Goal: Task Accomplishment & Management: Complete application form

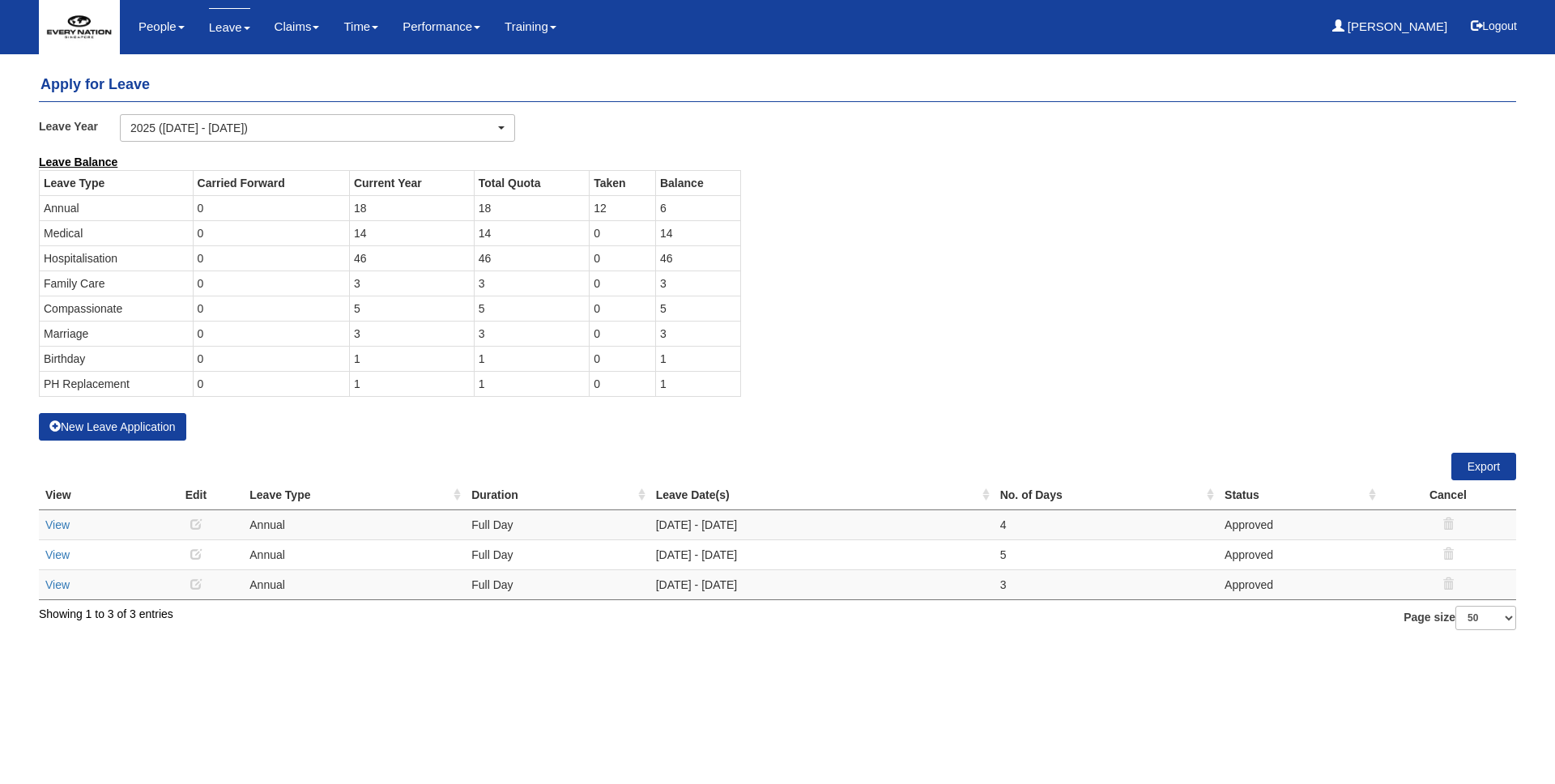
select select "50"
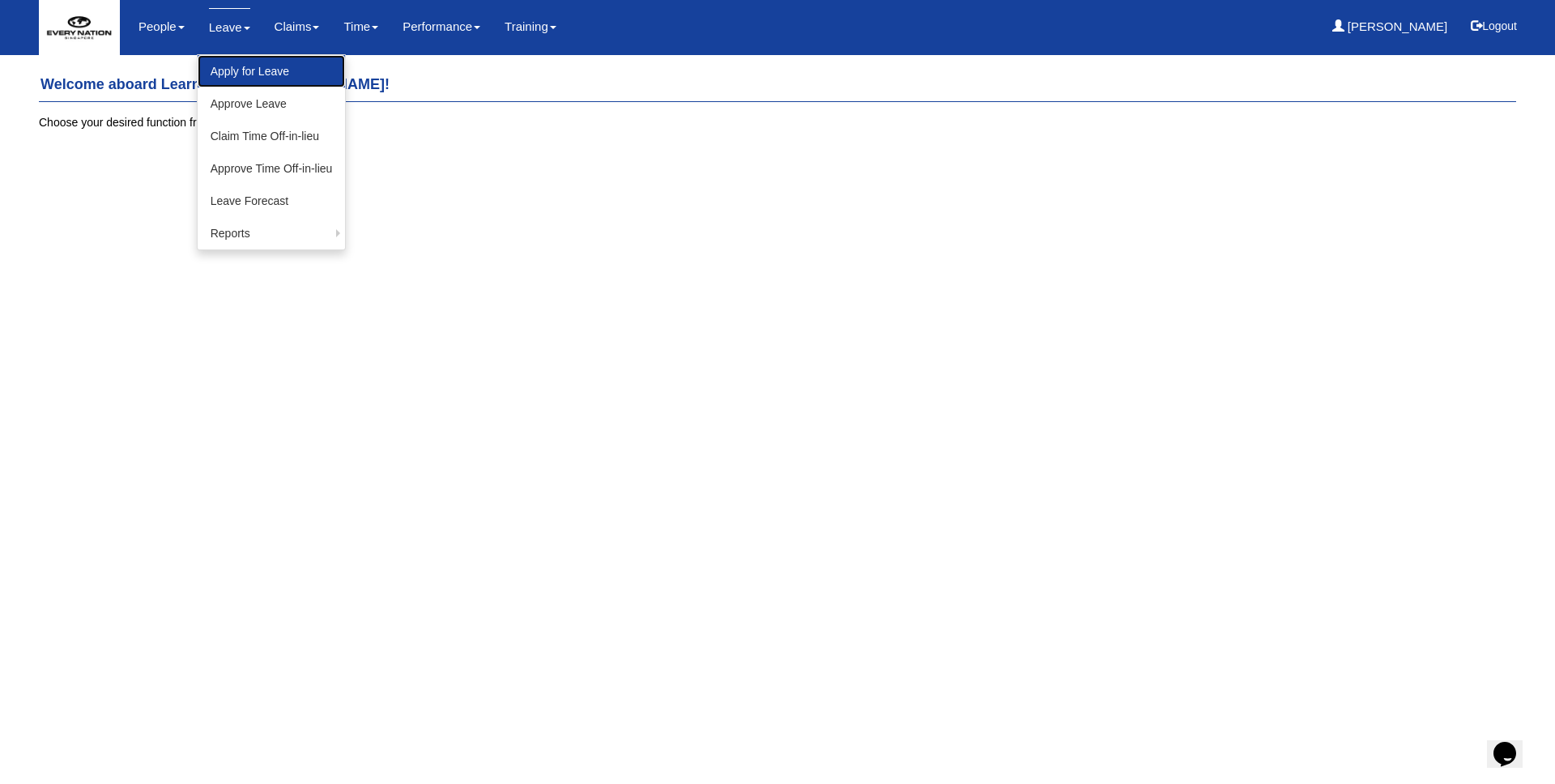
click at [227, 65] on link "Apply for Leave" at bounding box center [271, 71] width 148 height 32
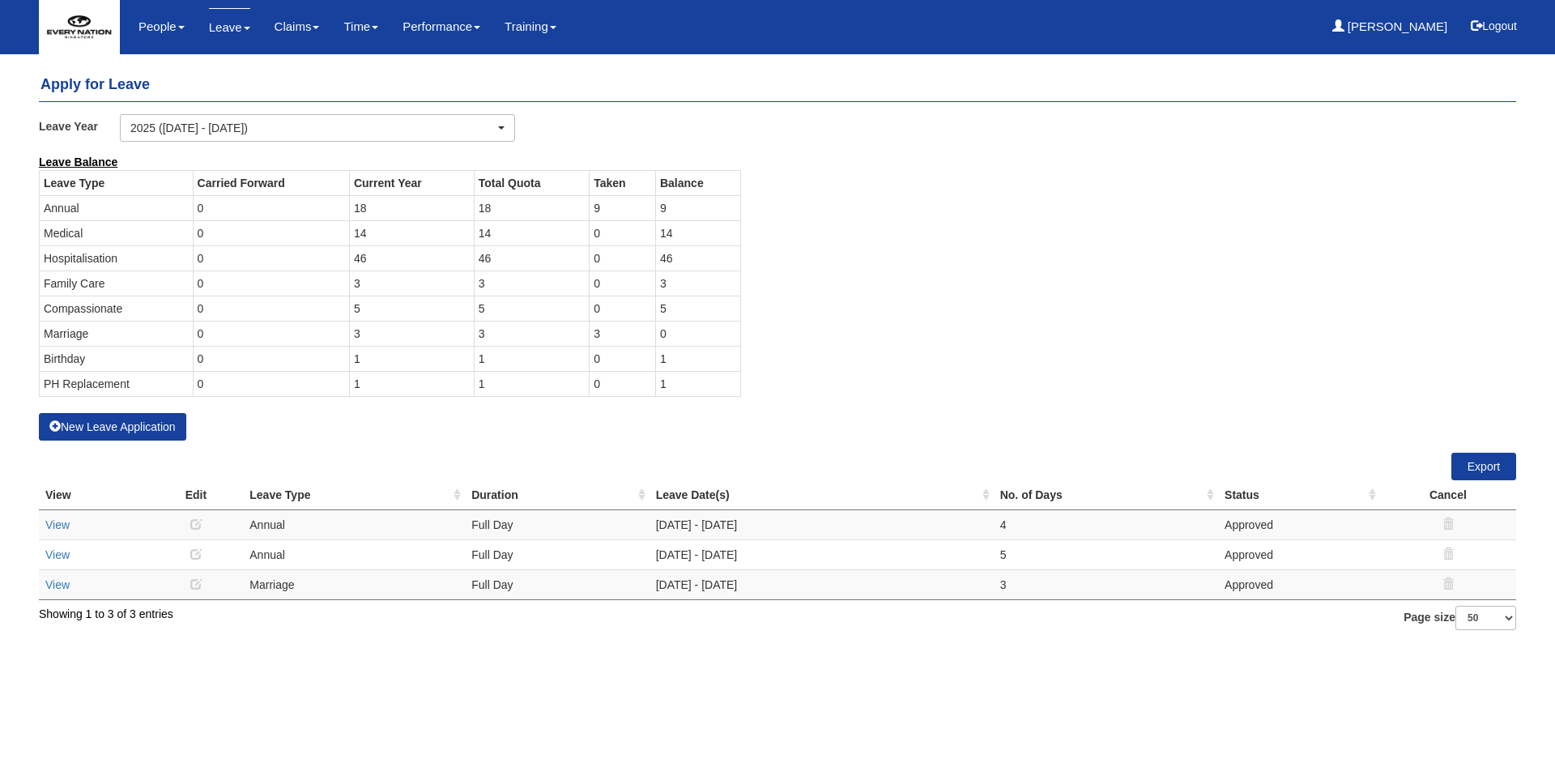
select select "50"
drag, startPoint x: 662, startPoint y: 205, endPoint x: 684, endPoint y: 265, distance: 63.9
click at [684, 265] on tbody "Leave Type Carried Forward Current Year Total Quota Taken Balance Annual 0 18 1…" at bounding box center [390, 283] width 701 height 226
click at [686, 279] on td "3" at bounding box center [697, 283] width 85 height 25
drag, startPoint x: 660, startPoint y: 282, endPoint x: 669, endPoint y: 314, distance: 33.2
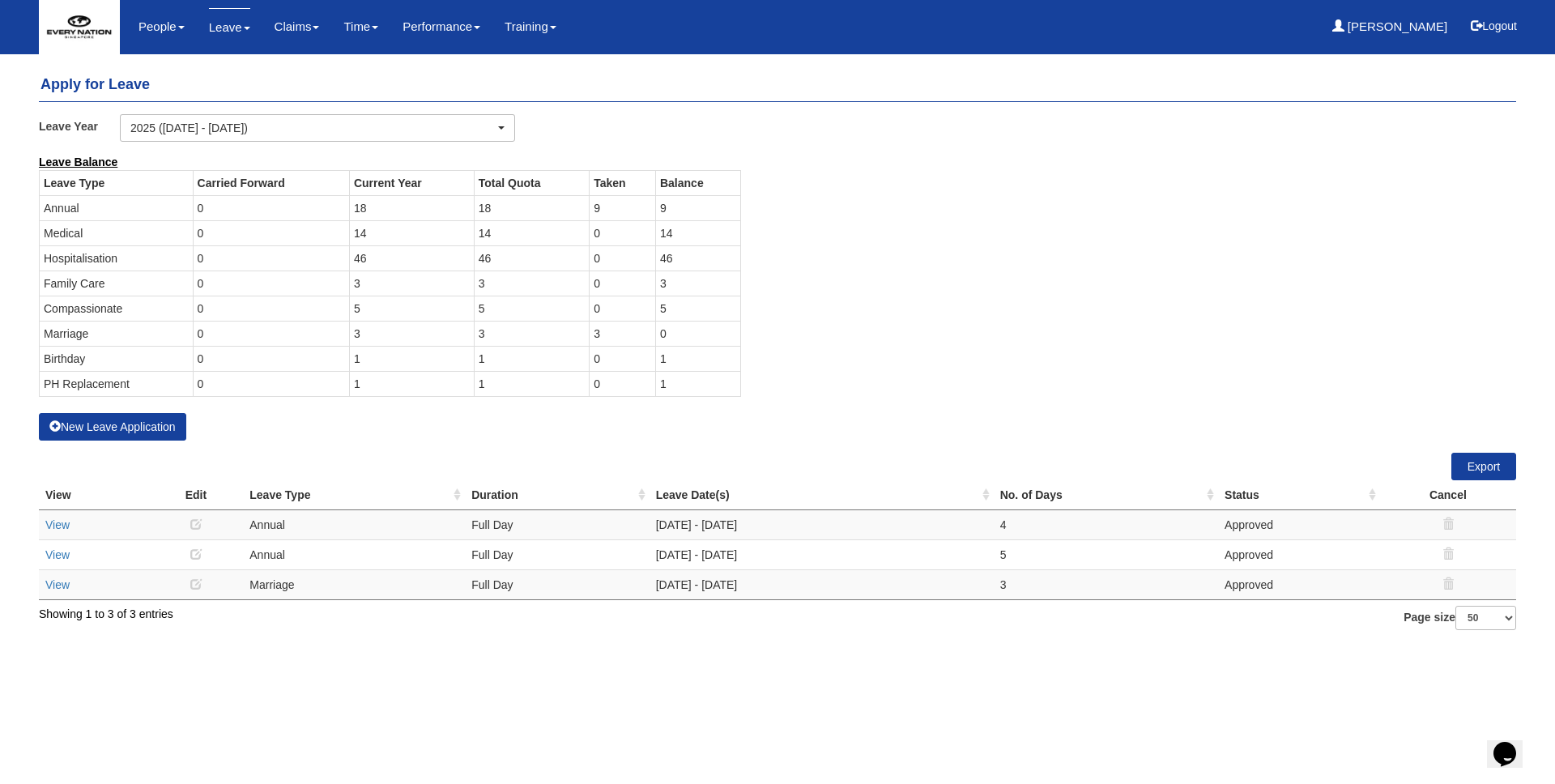
click at [669, 314] on tbody "Leave Type Carried Forward Current Year Total Quota Taken Balance Annual 0 18 1…" at bounding box center [390, 283] width 701 height 226
click at [692, 317] on td "5" at bounding box center [697, 308] width 85 height 25
drag, startPoint x: 661, startPoint y: 206, endPoint x: 678, endPoint y: 206, distance: 17.0
click at [678, 206] on td "9" at bounding box center [697, 207] width 85 height 25
click at [669, 281] on td "3" at bounding box center [697, 283] width 85 height 25
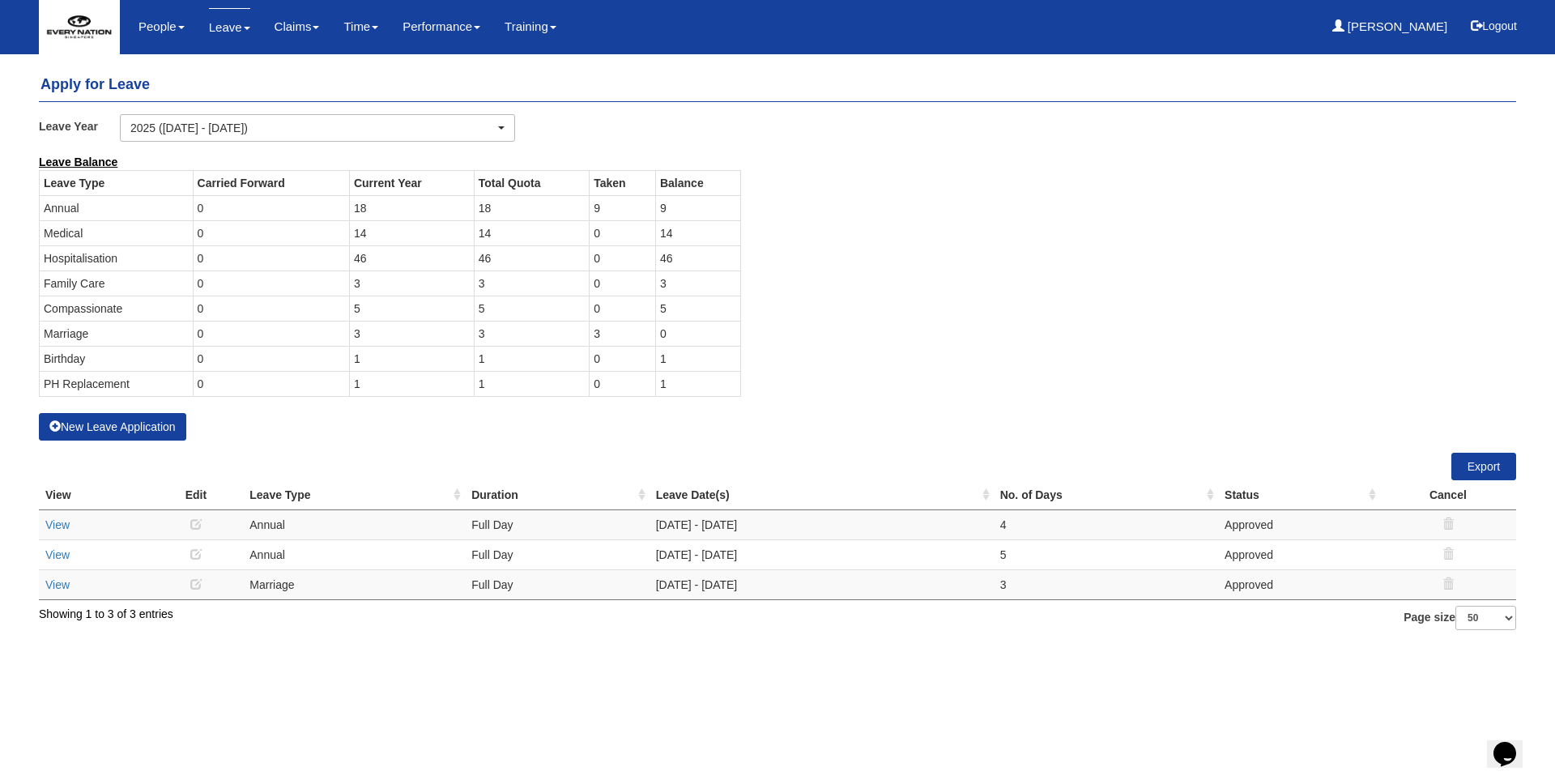
drag, startPoint x: 662, startPoint y: 356, endPoint x: 671, endPoint y: 396, distance: 41.0
click at [671, 396] on div "Leave Type Carried Forward Current Year Total Quota Taken Balance Annual 0 18 1…" at bounding box center [390, 291] width 726 height 243
click at [679, 383] on td "1" at bounding box center [697, 383] width 85 height 25
click at [684, 206] on td "9" at bounding box center [697, 207] width 85 height 25
drag, startPoint x: 656, startPoint y: 207, endPoint x: 686, endPoint y: 208, distance: 30.0
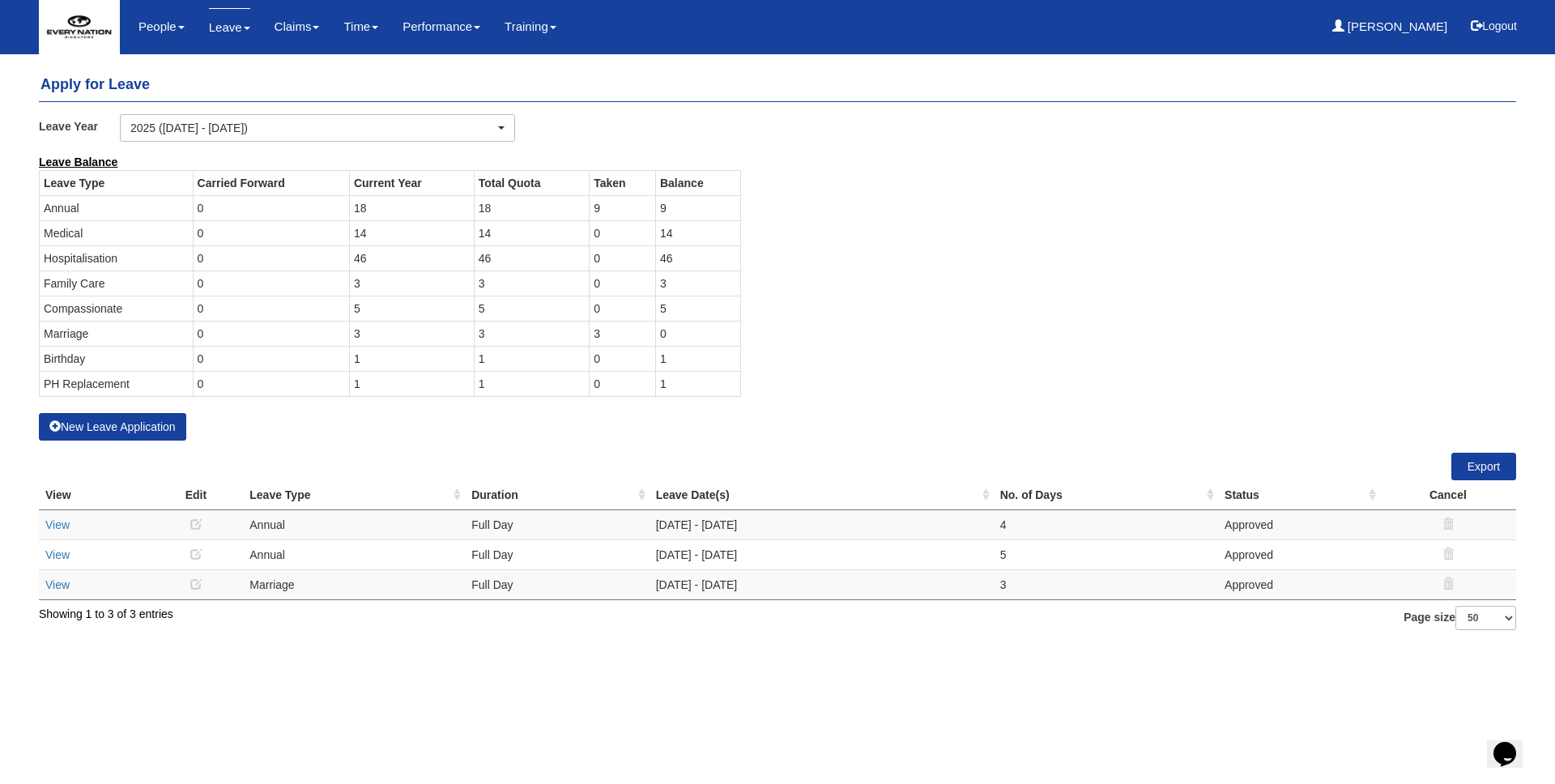
click at [686, 208] on td "9" at bounding box center [697, 207] width 85 height 25
click at [939, 315] on div "Leave Balance Leave Type Carried Forward Current Year Total Quota Taken Balance…" at bounding box center [765, 283] width 1477 height 259
click at [142, 427] on button "New Leave Application" at bounding box center [112, 427] width 147 height 28
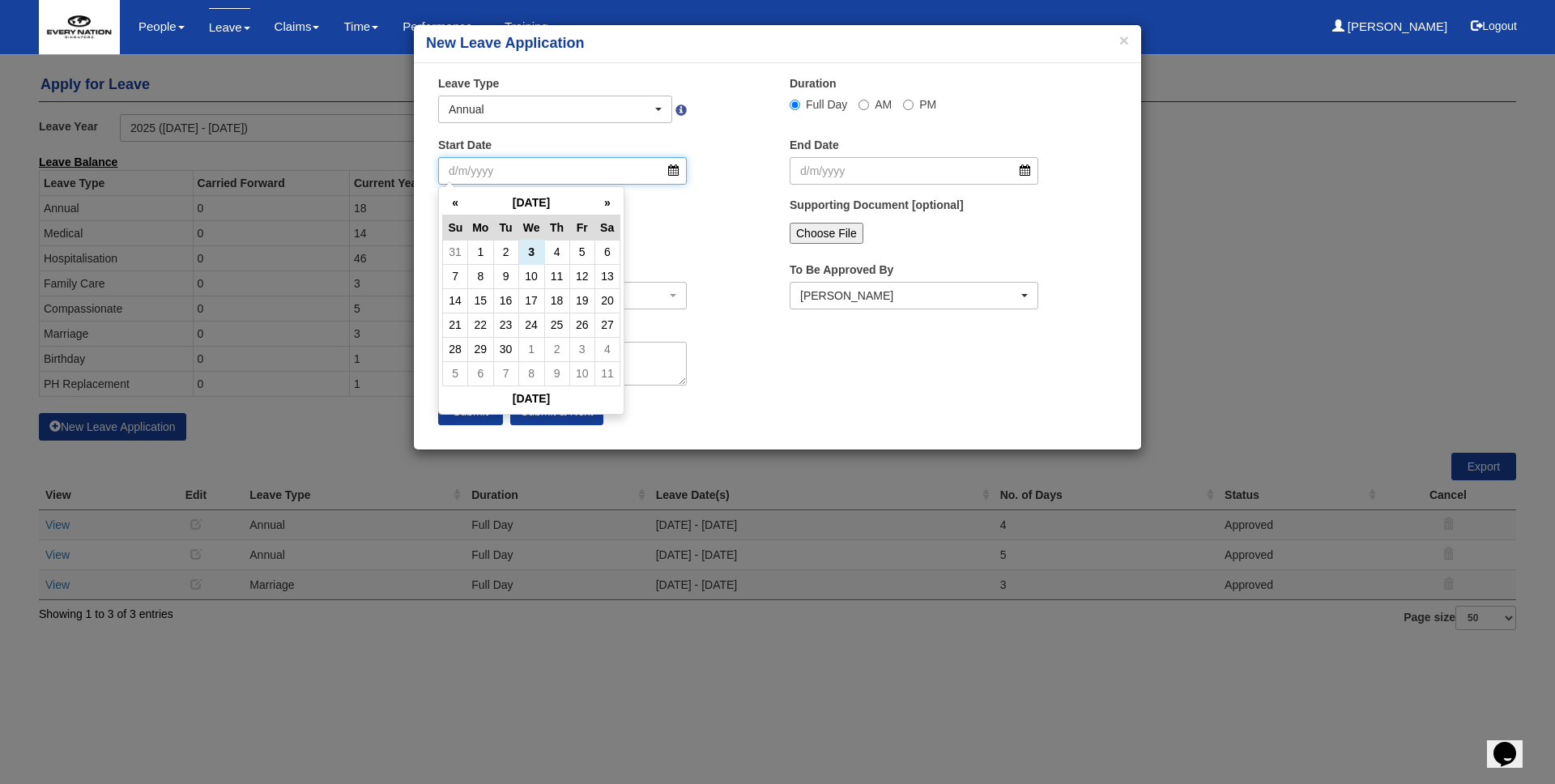
click at [643, 177] on input "Start Date" at bounding box center [562, 171] width 249 height 28
click at [613, 207] on th "»" at bounding box center [607, 202] width 25 height 25
click at [500, 347] on td "25" at bounding box center [505, 349] width 25 height 24
type input "25/11/2025"
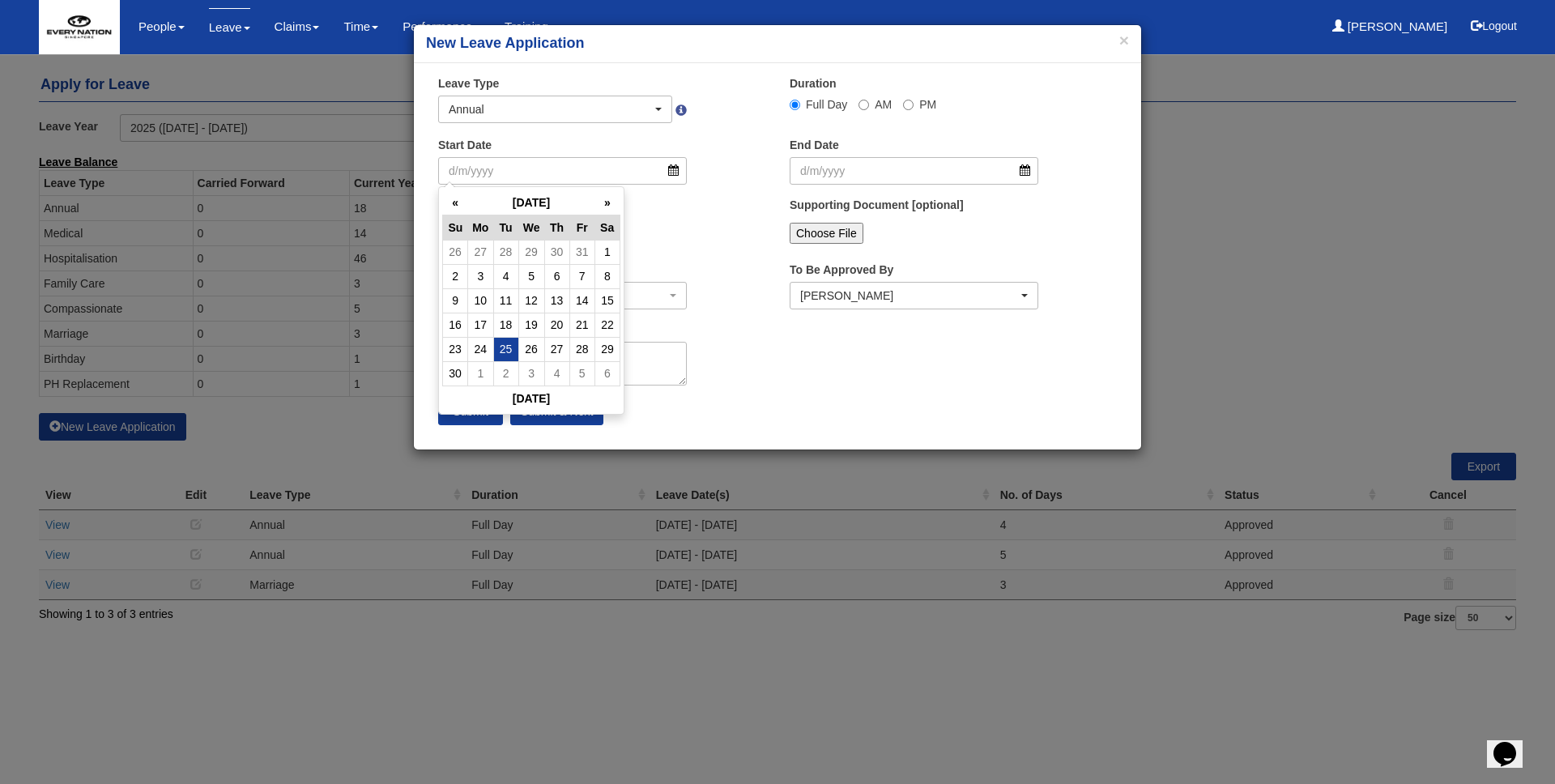
type input "25/11/2025"
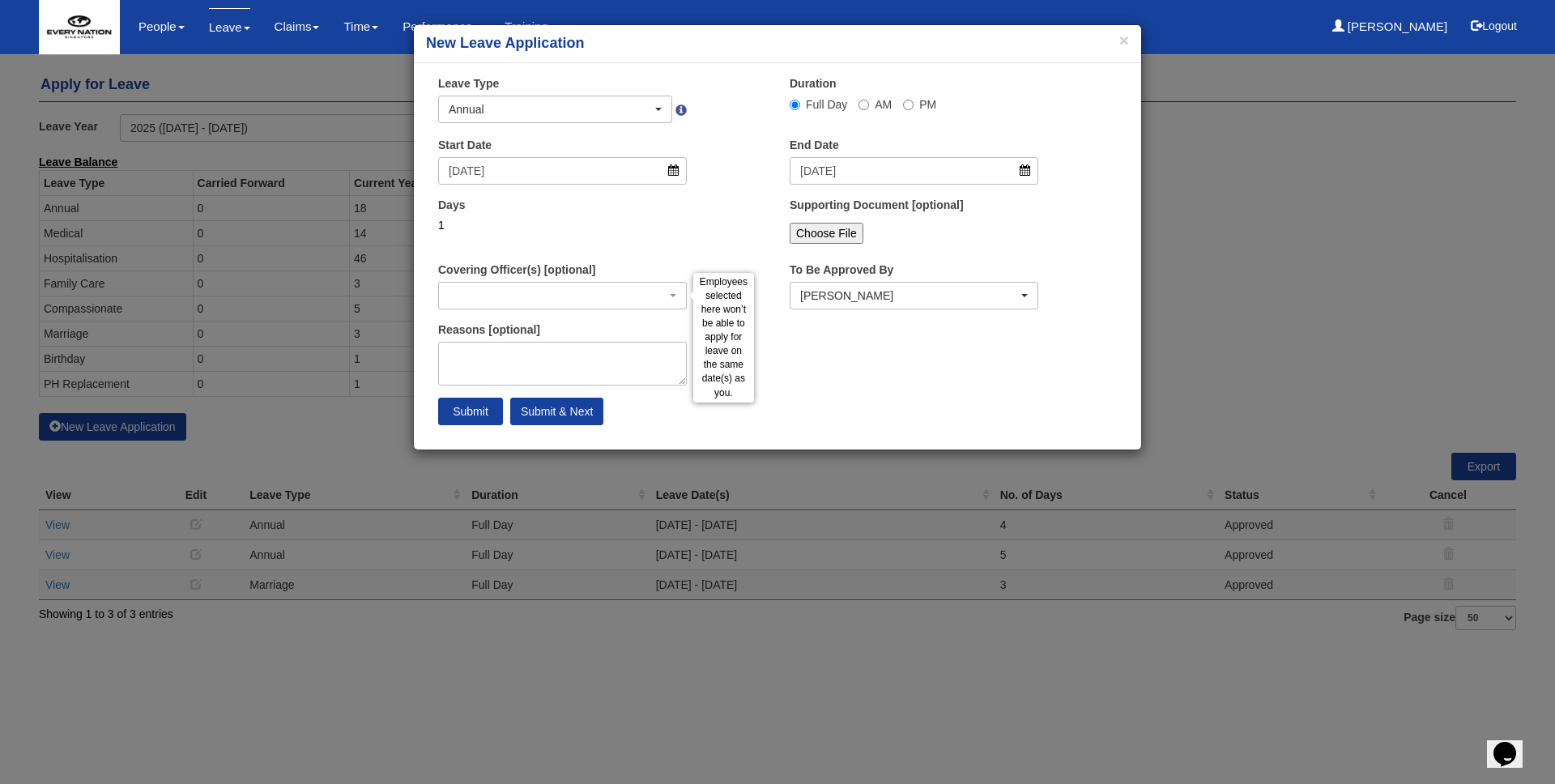
select select
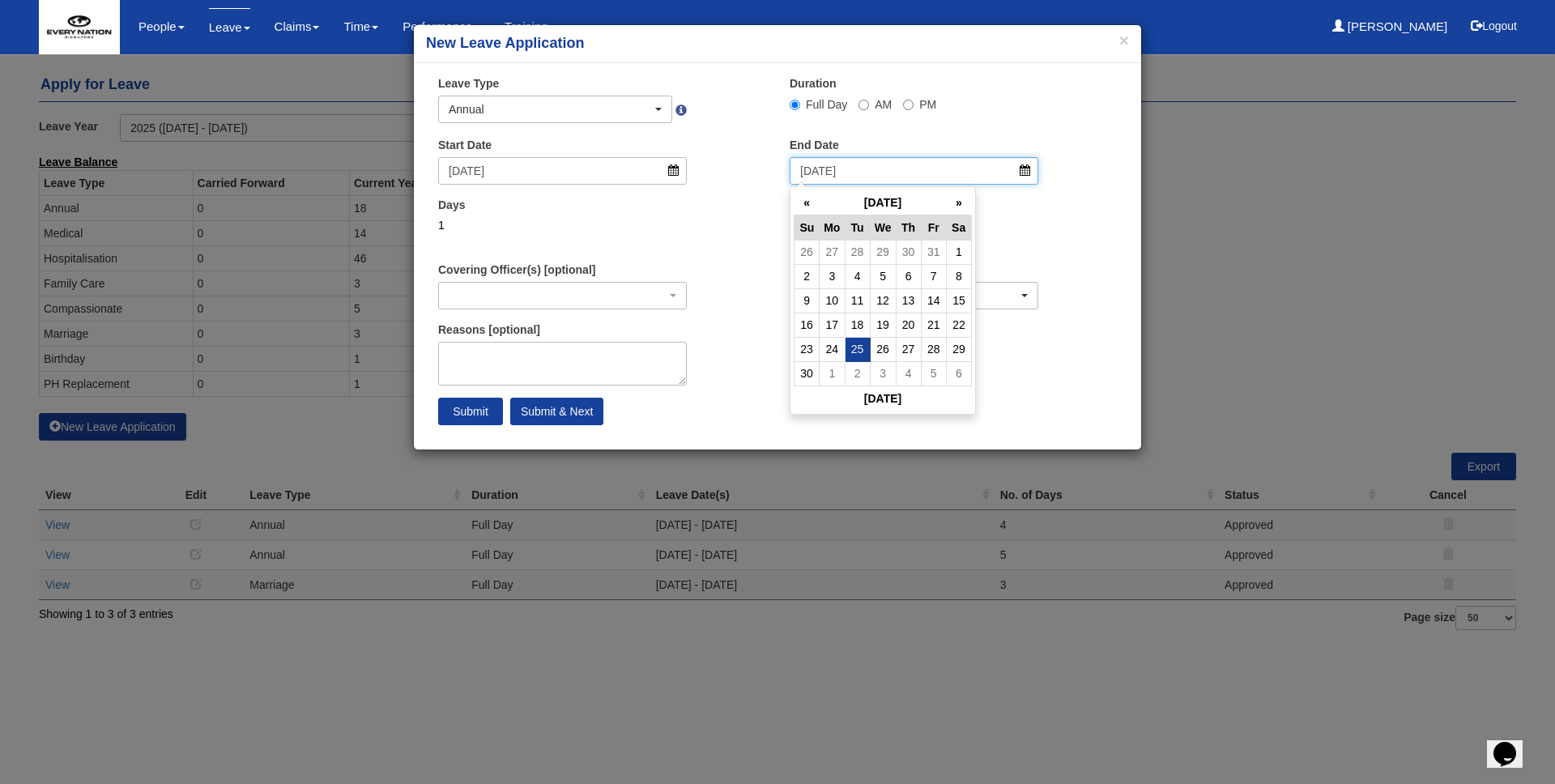
click at [865, 174] on input "25/11/2025" at bounding box center [914, 171] width 249 height 28
click at [963, 203] on th "»" at bounding box center [958, 202] width 25 height 25
click at [836, 284] on td "8" at bounding box center [832, 276] width 25 height 24
type input "8/12/2025"
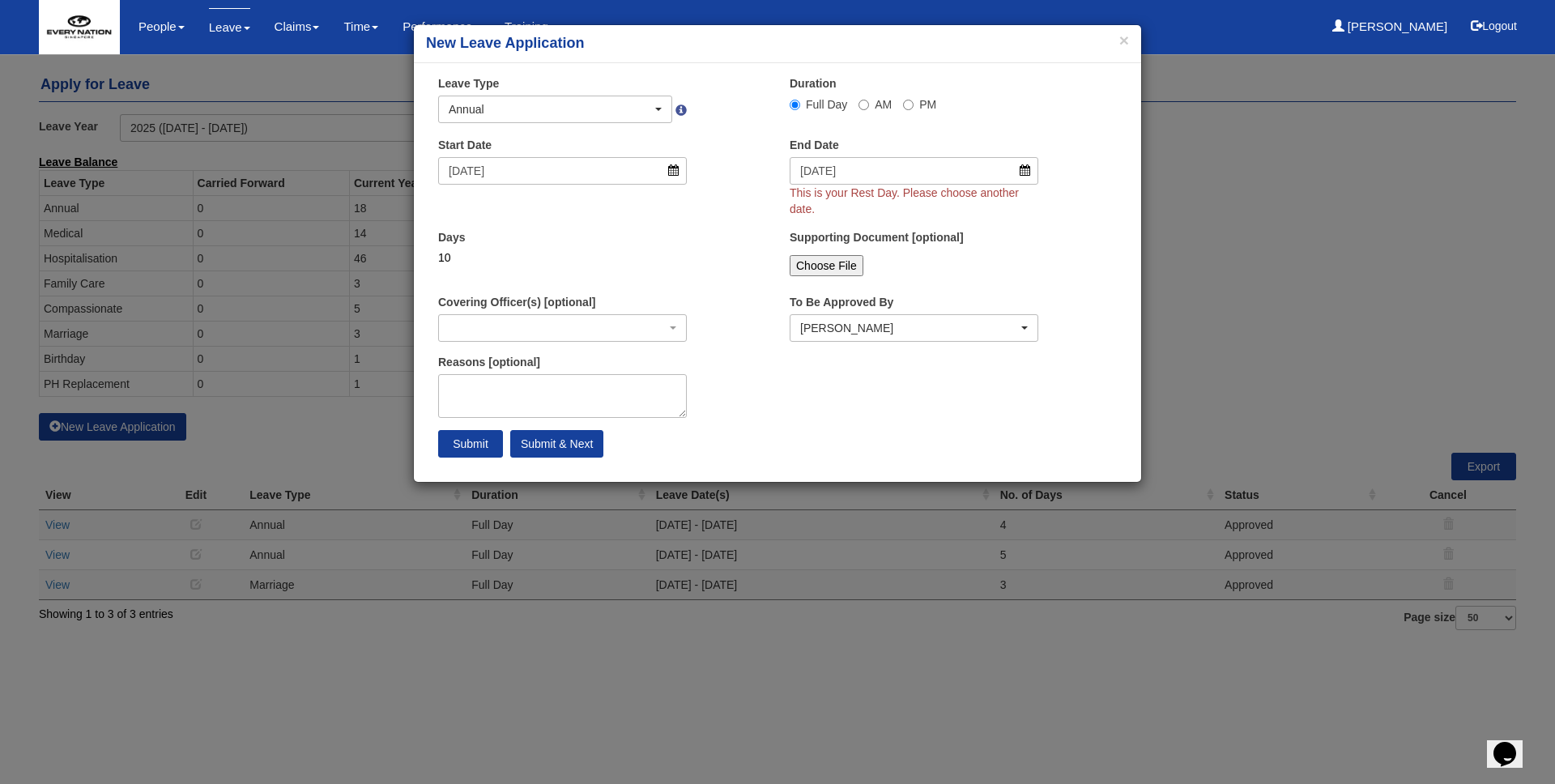
select select
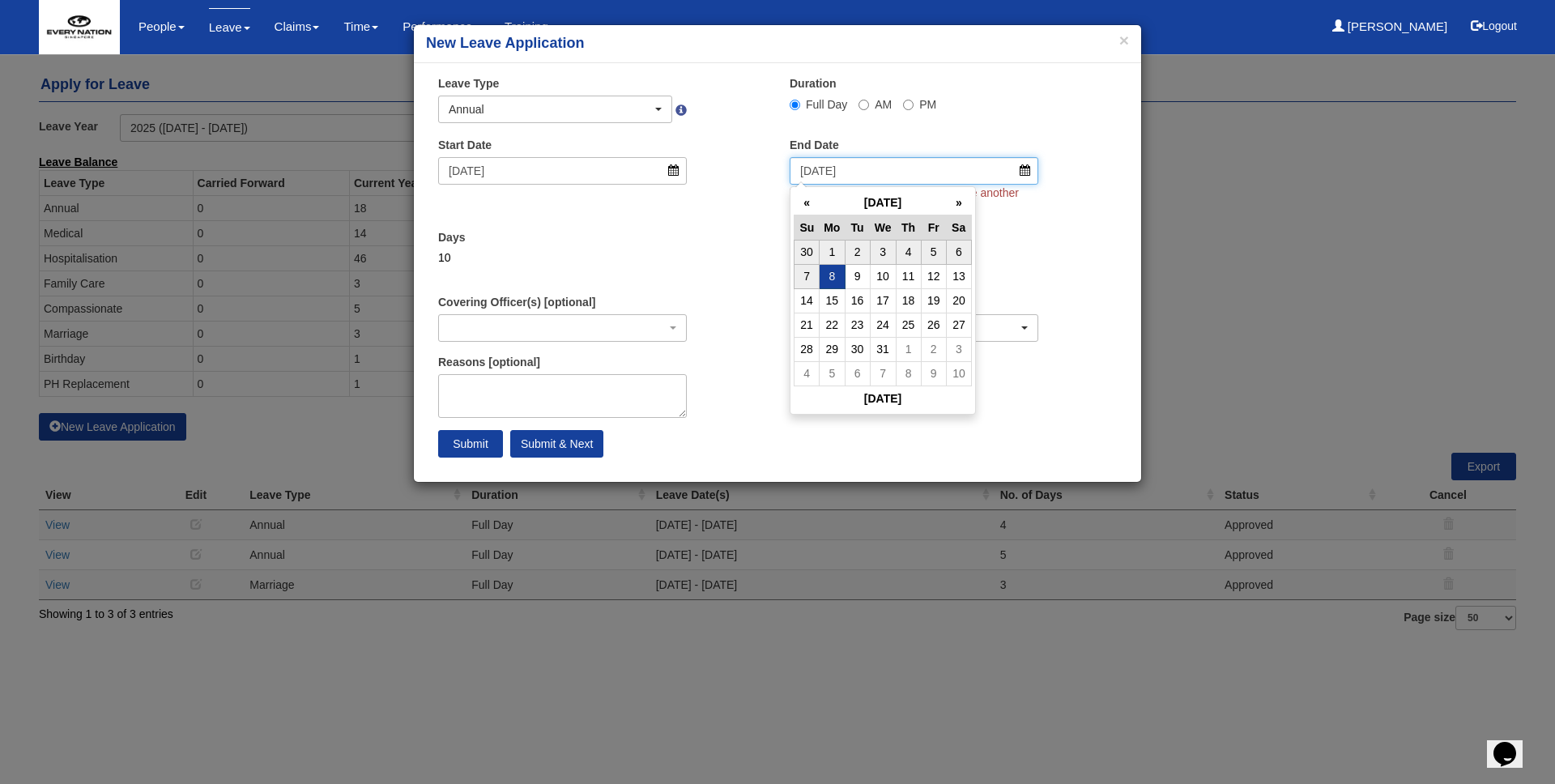
click at [889, 170] on input "8/12/2025" at bounding box center [914, 171] width 249 height 28
click at [955, 253] on td "6" at bounding box center [958, 252] width 25 height 24
type input "6/12/2025"
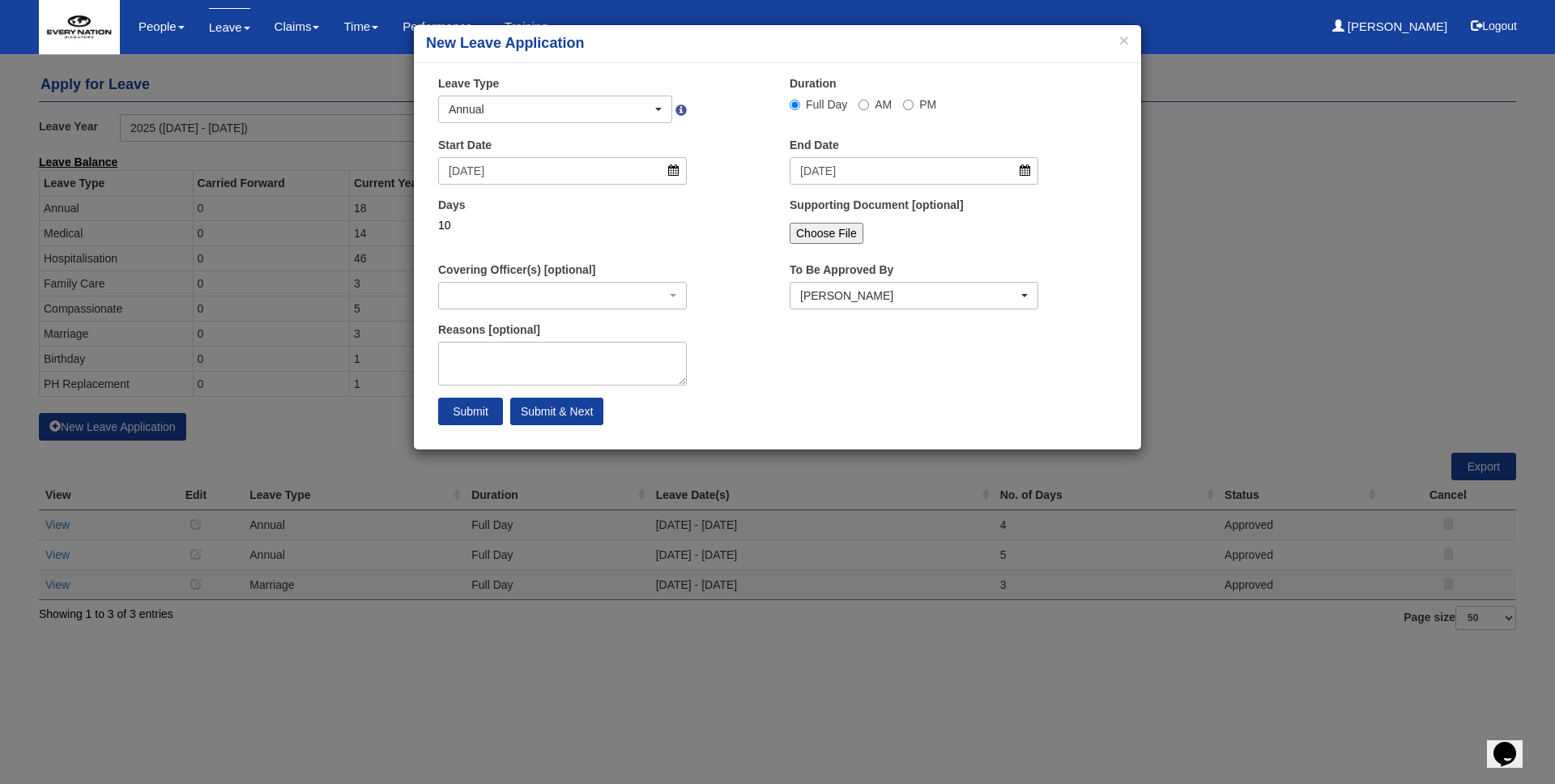
select select
click at [561, 212] on div "Days 10" at bounding box center [562, 220] width 273 height 48
click at [636, 111] on div "Annual" at bounding box center [550, 110] width 203 height 16
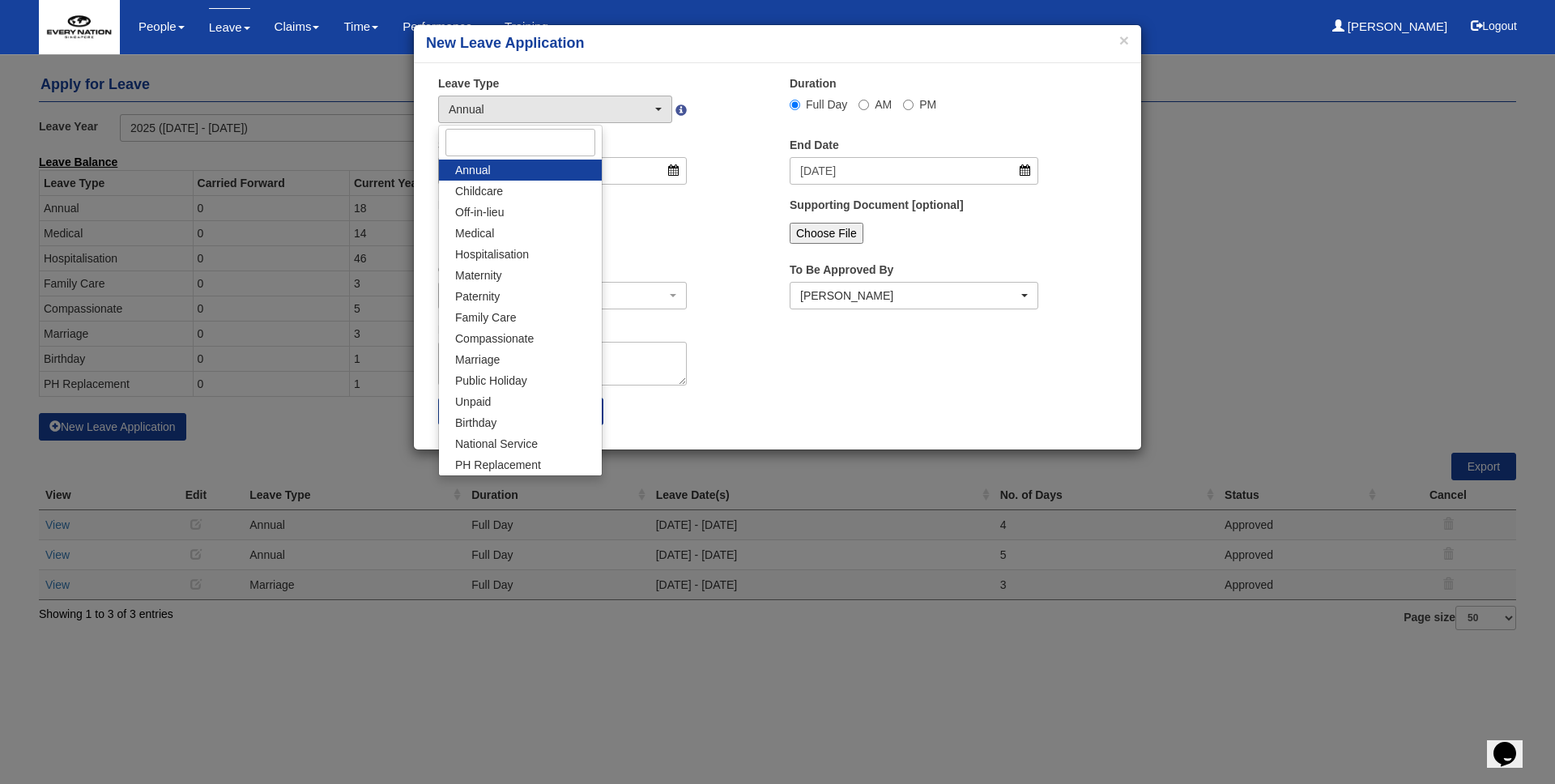
click at [727, 240] on div "Days 10" at bounding box center [601, 227] width 352 height 60
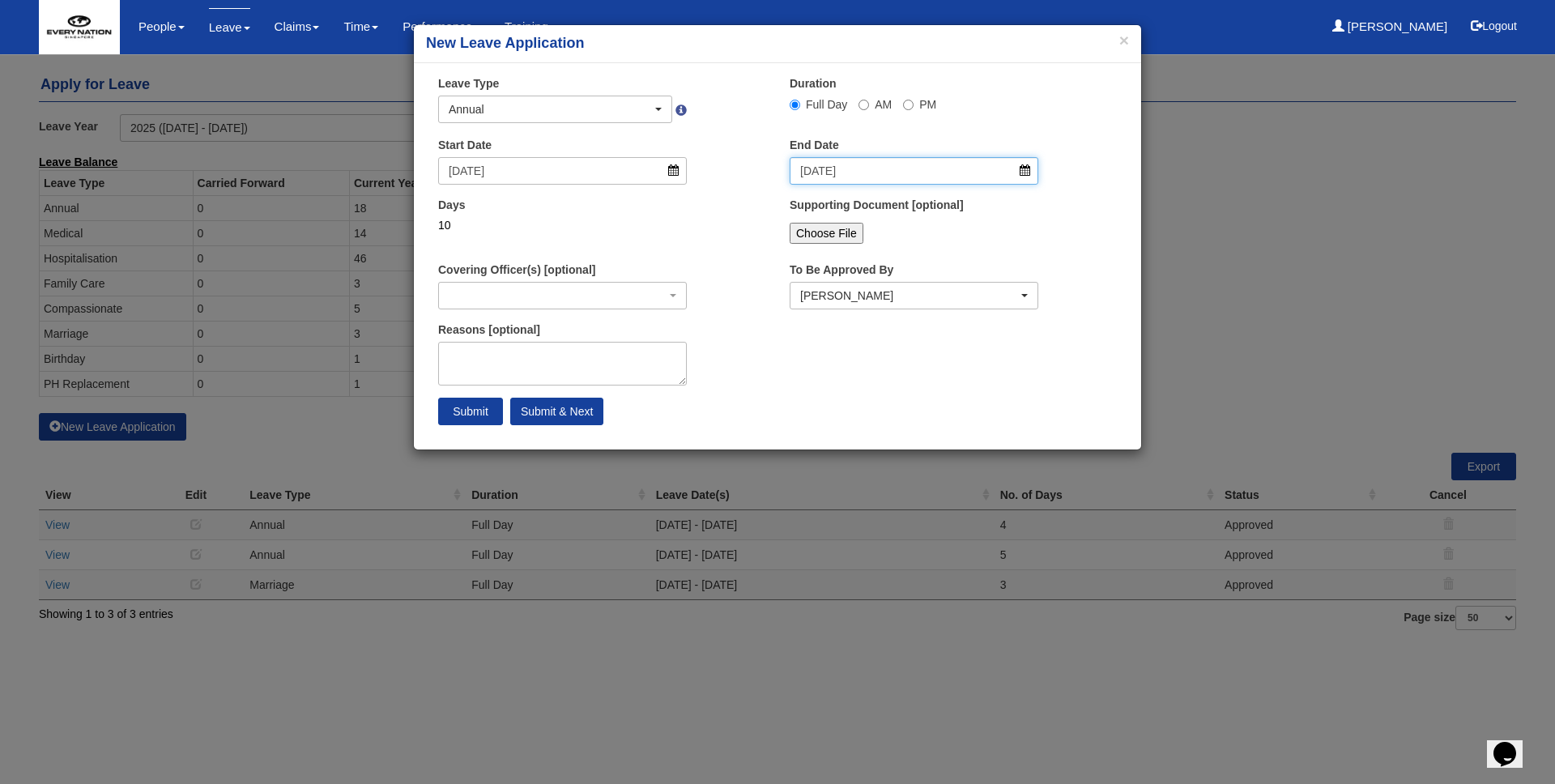
click at [815, 175] on input "6/12/2025" at bounding box center [914, 171] width 249 height 28
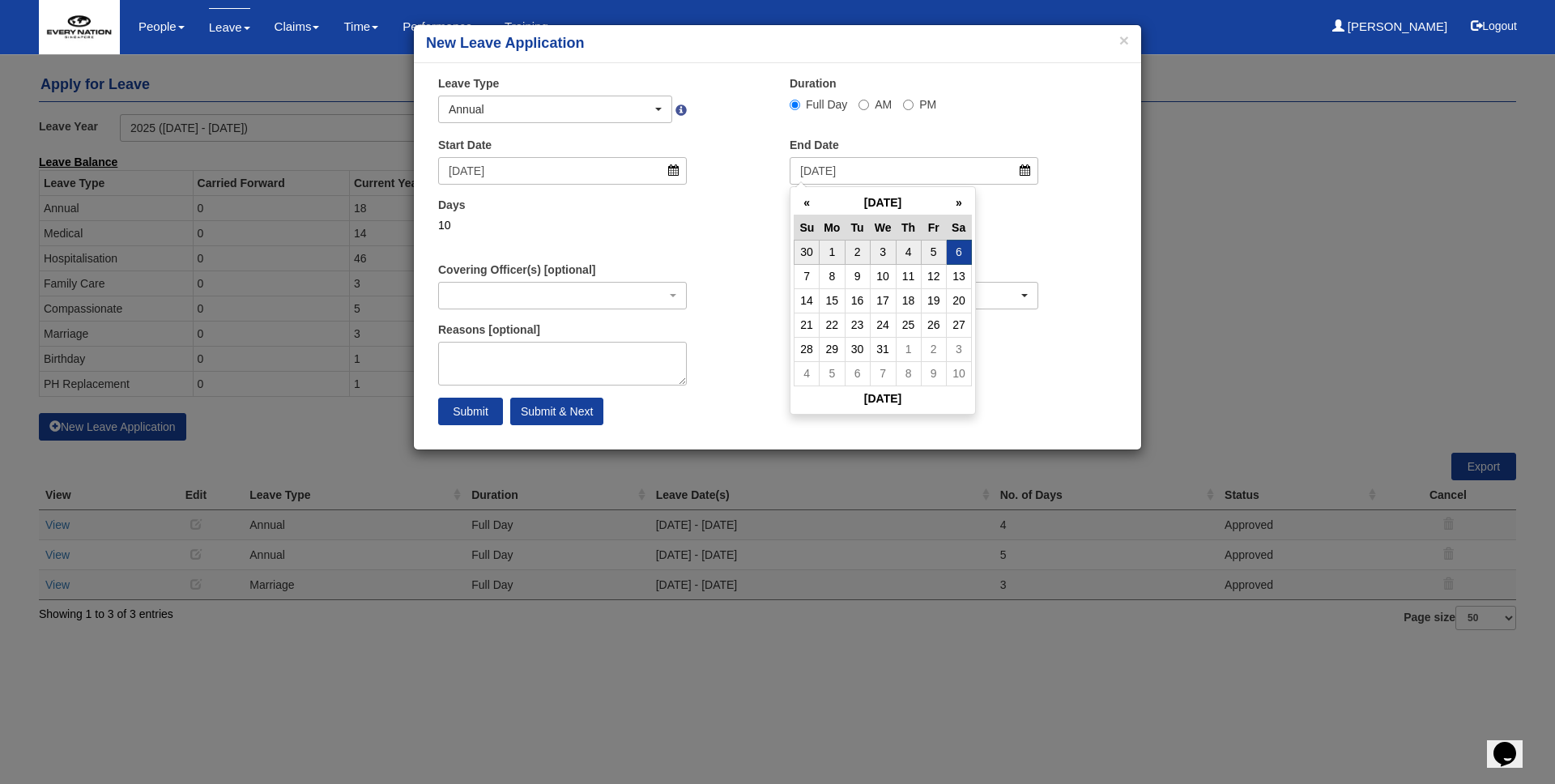
click at [691, 224] on div "Days 10" at bounding box center [562, 220] width 273 height 48
click at [856, 183] on input "6/12/2025" at bounding box center [914, 171] width 249 height 28
click at [812, 282] on td "7" at bounding box center [807, 276] width 25 height 24
type input "7/12/2025"
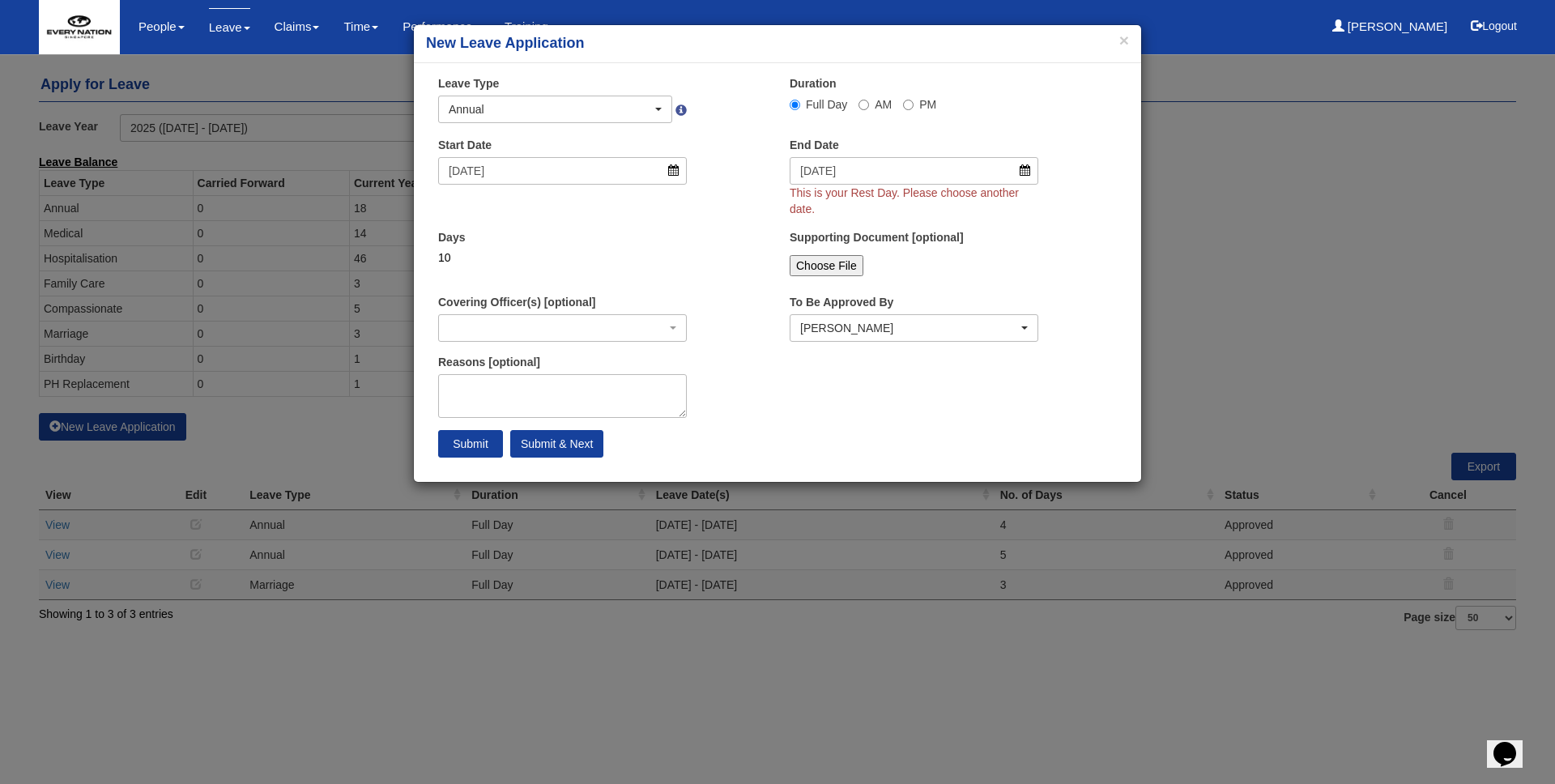
select select
click at [1003, 164] on input "7/12/2025" at bounding box center [914, 171] width 249 height 28
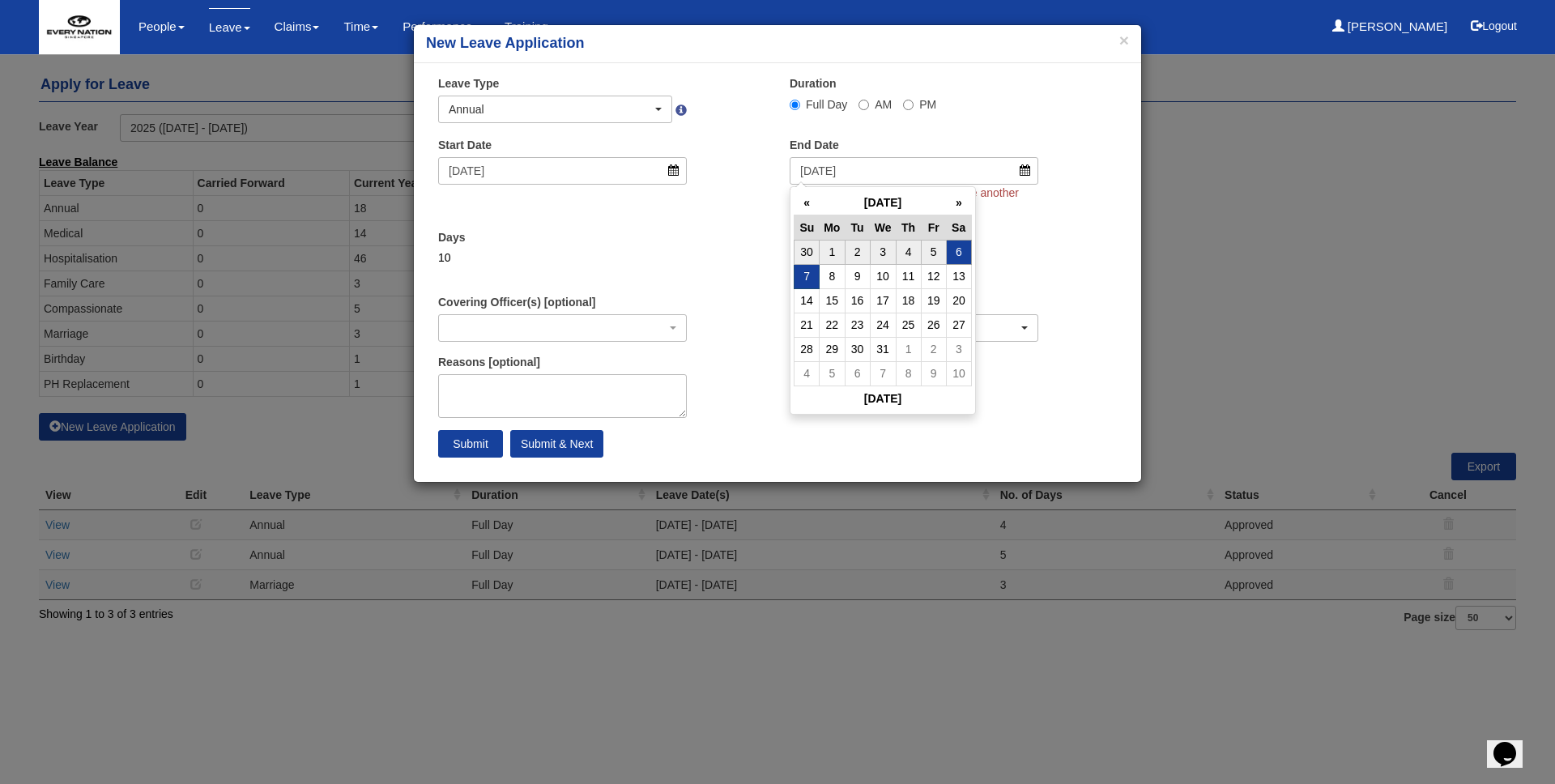
click at [954, 248] on td "6" at bounding box center [958, 252] width 25 height 24
type input "6/12/2025"
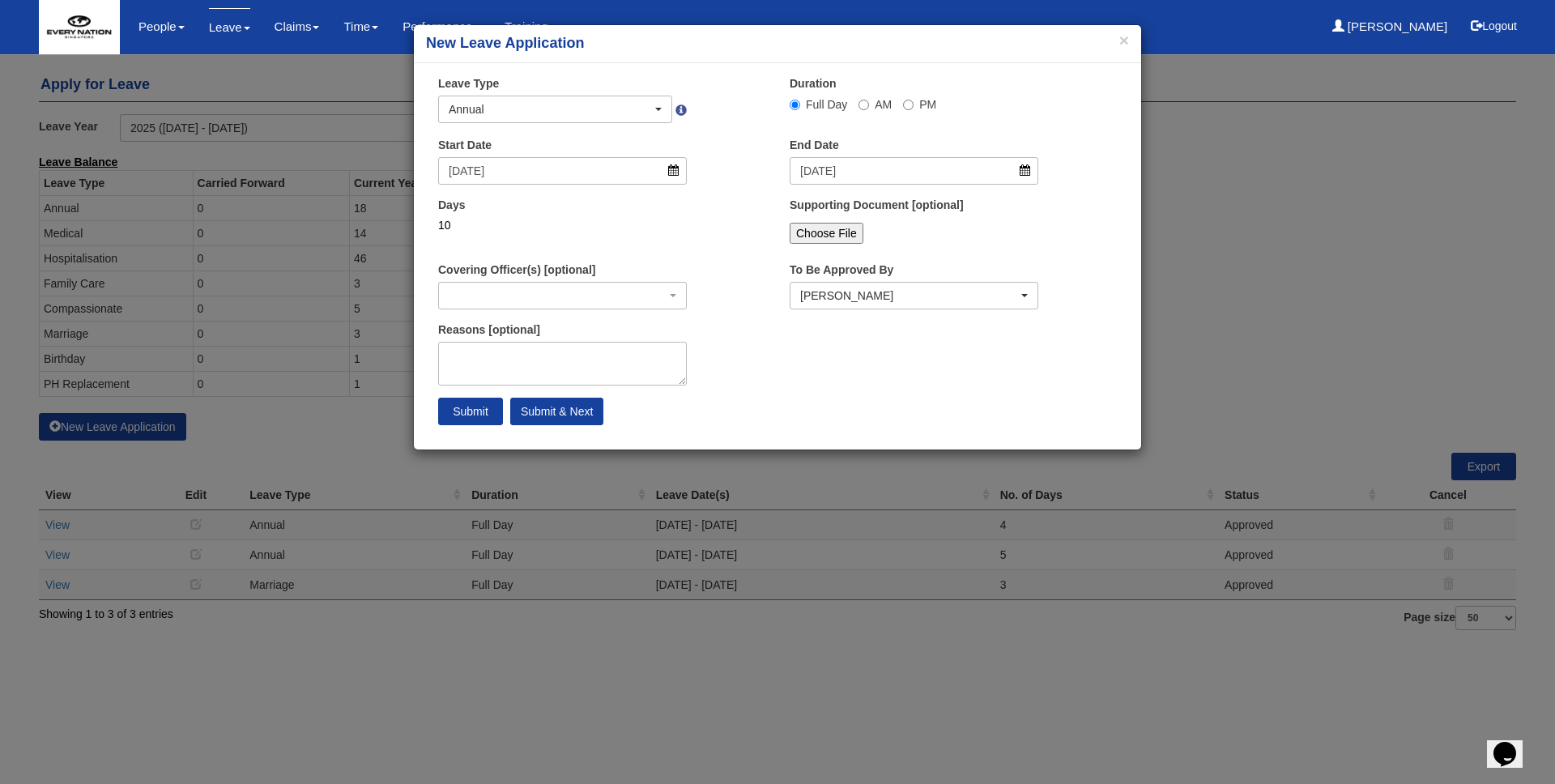
click at [748, 213] on div "Days 10" at bounding box center [601, 227] width 352 height 60
select select
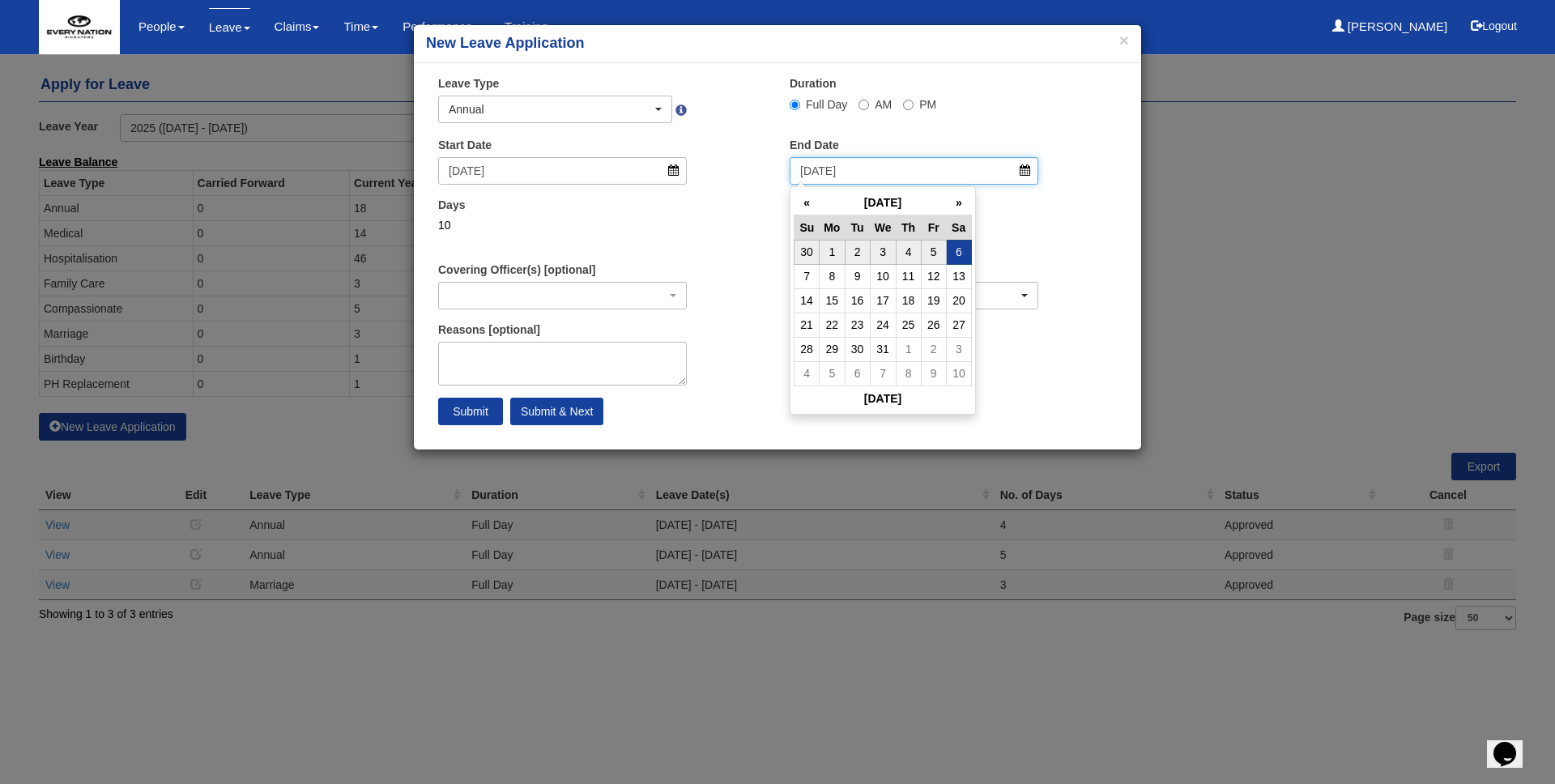
click at [861, 174] on input "6/12/2025" at bounding box center [914, 171] width 249 height 28
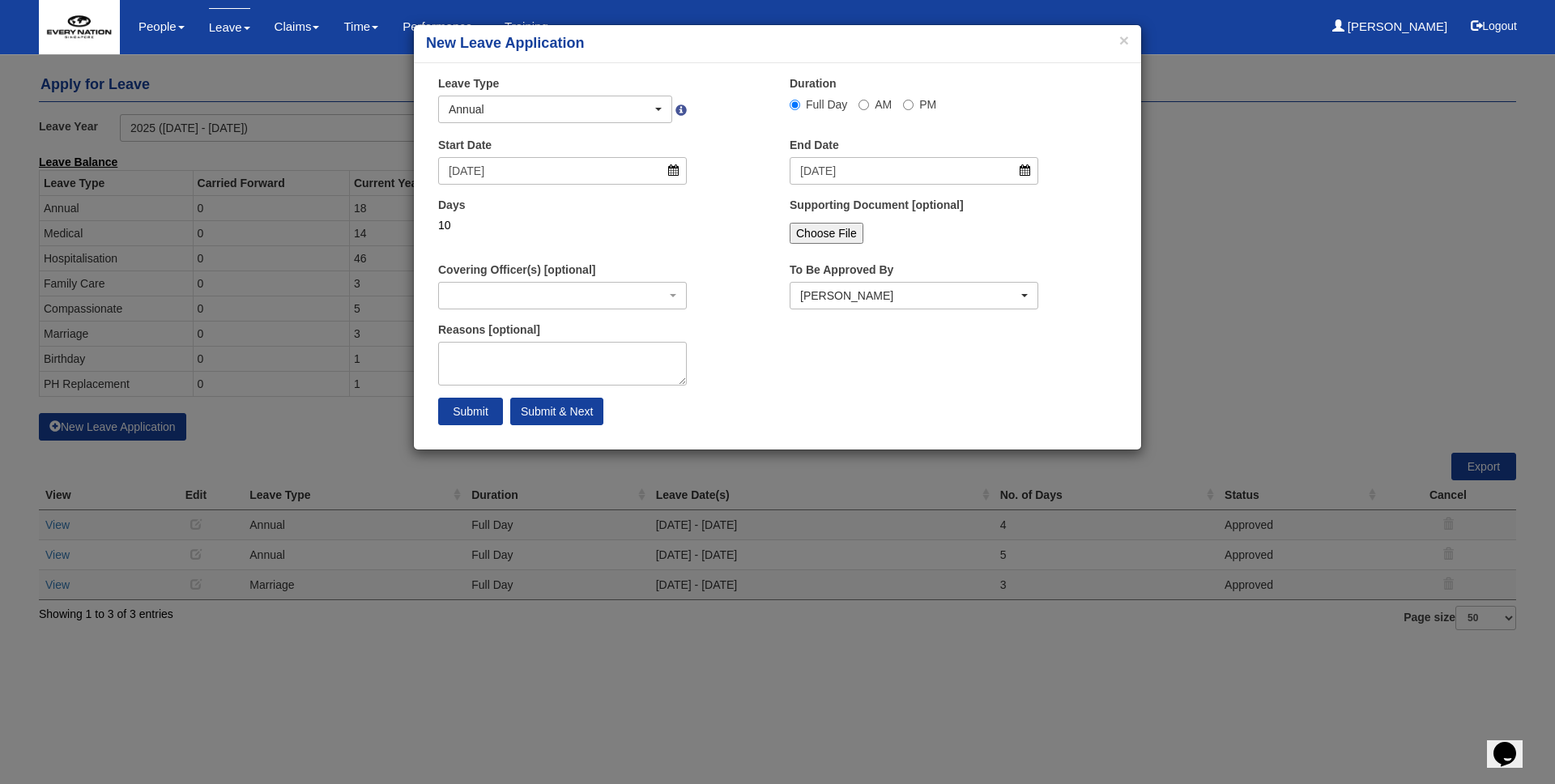
click at [687, 220] on div "Days 10" at bounding box center [562, 220] width 273 height 48
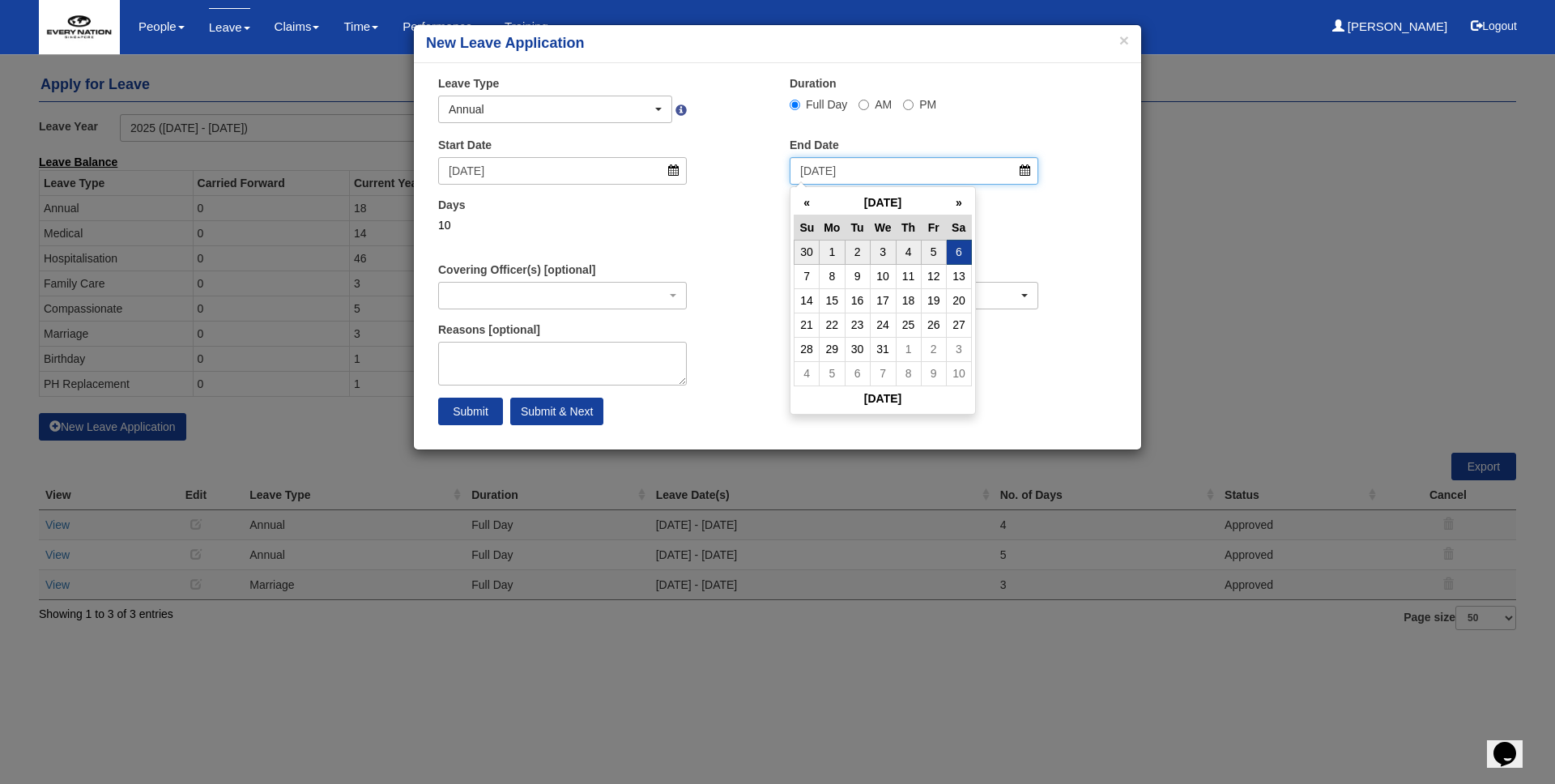
click at [983, 180] on input "6/12/2025" at bounding box center [914, 171] width 249 height 28
click at [939, 253] on td "5" at bounding box center [933, 252] width 25 height 24
type input "5/12/2025"
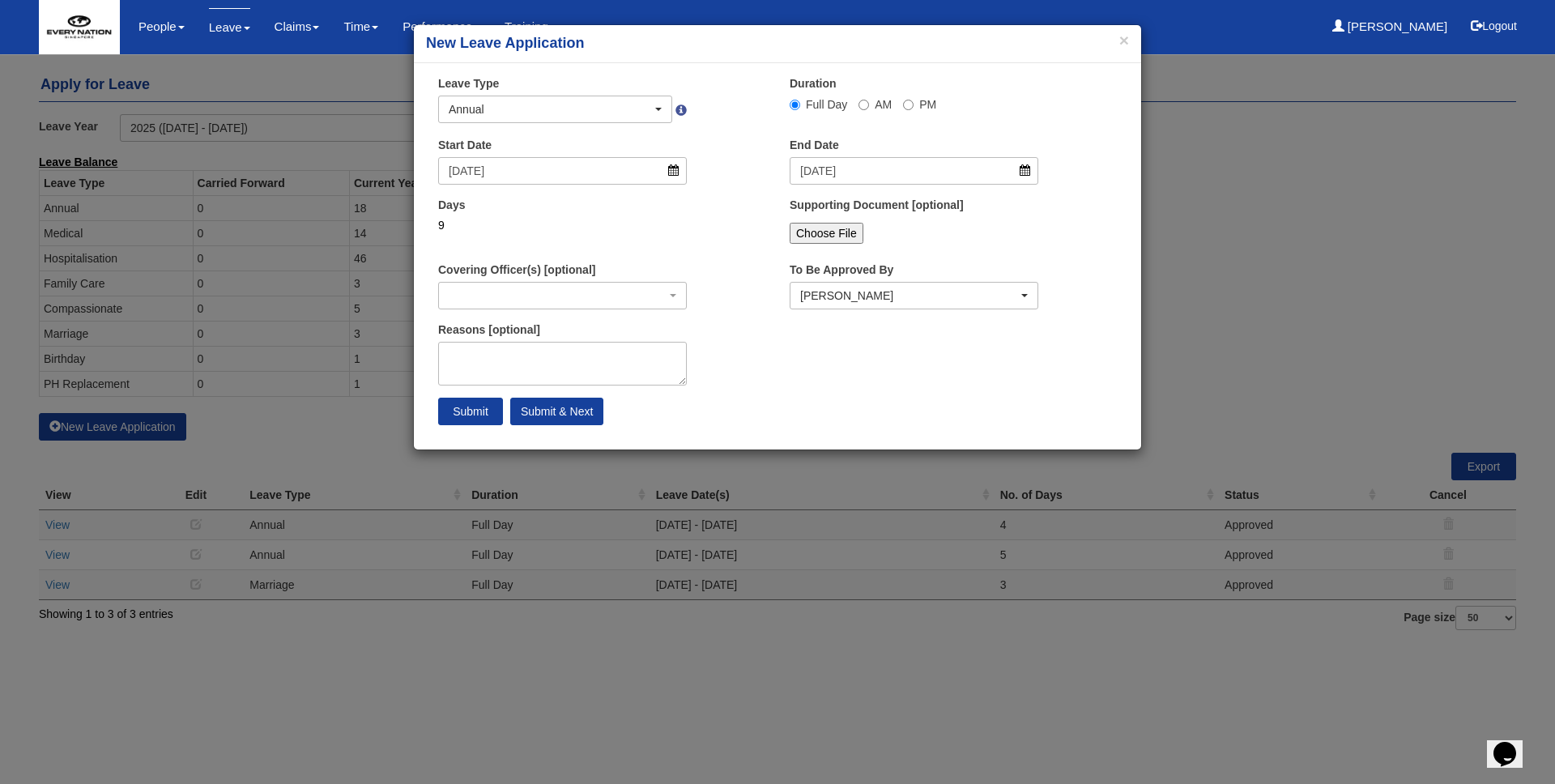
click at [715, 246] on div "Days 9" at bounding box center [601, 227] width 352 height 60
select select
click at [866, 292] on div "[PERSON_NAME]" at bounding box center [909, 296] width 218 height 16
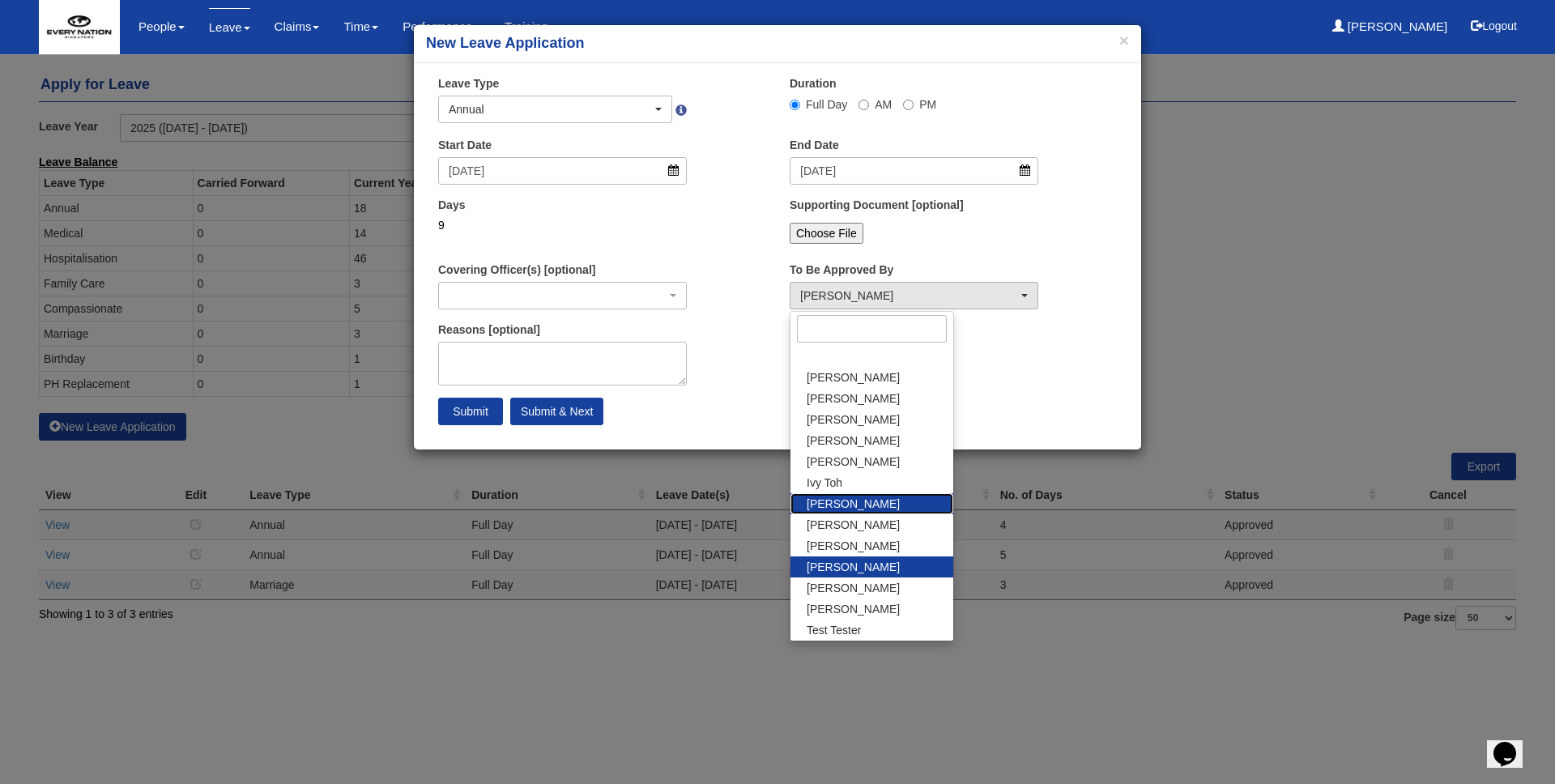
click at [882, 500] on link "[PERSON_NAME]" at bounding box center [872, 504] width 162 height 21
select select "72da0afb-3c51-4d7e-a5dd-6d96c11a898d"
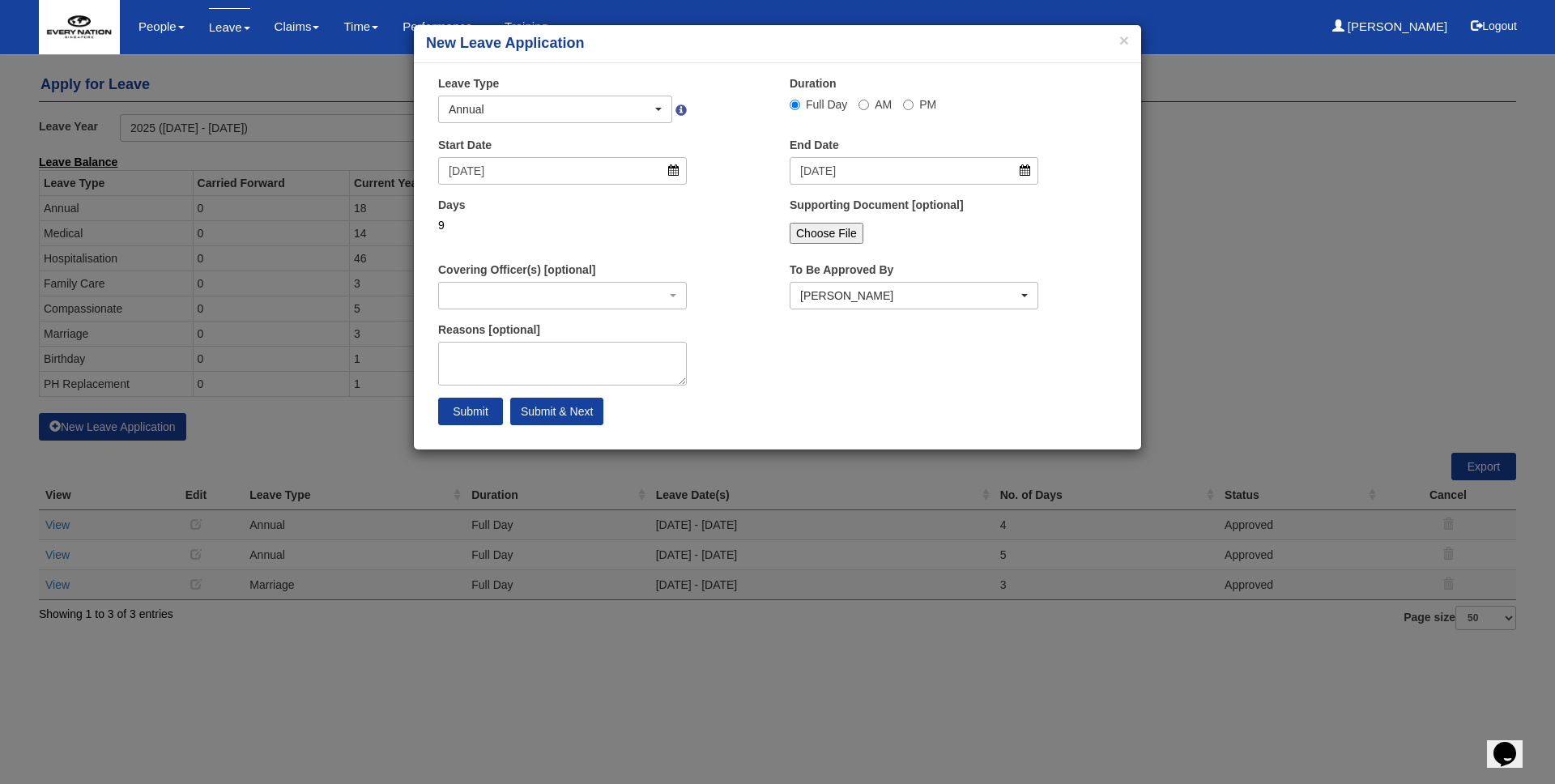
click at [713, 274] on div "Covering Officer(s) [optional] Adelaine Lee Alyssa Belina Ana Manzano Arnie Man…" at bounding box center [601, 292] width 352 height 60
click at [595, 292] on div "button" at bounding box center [562, 296] width 247 height 26
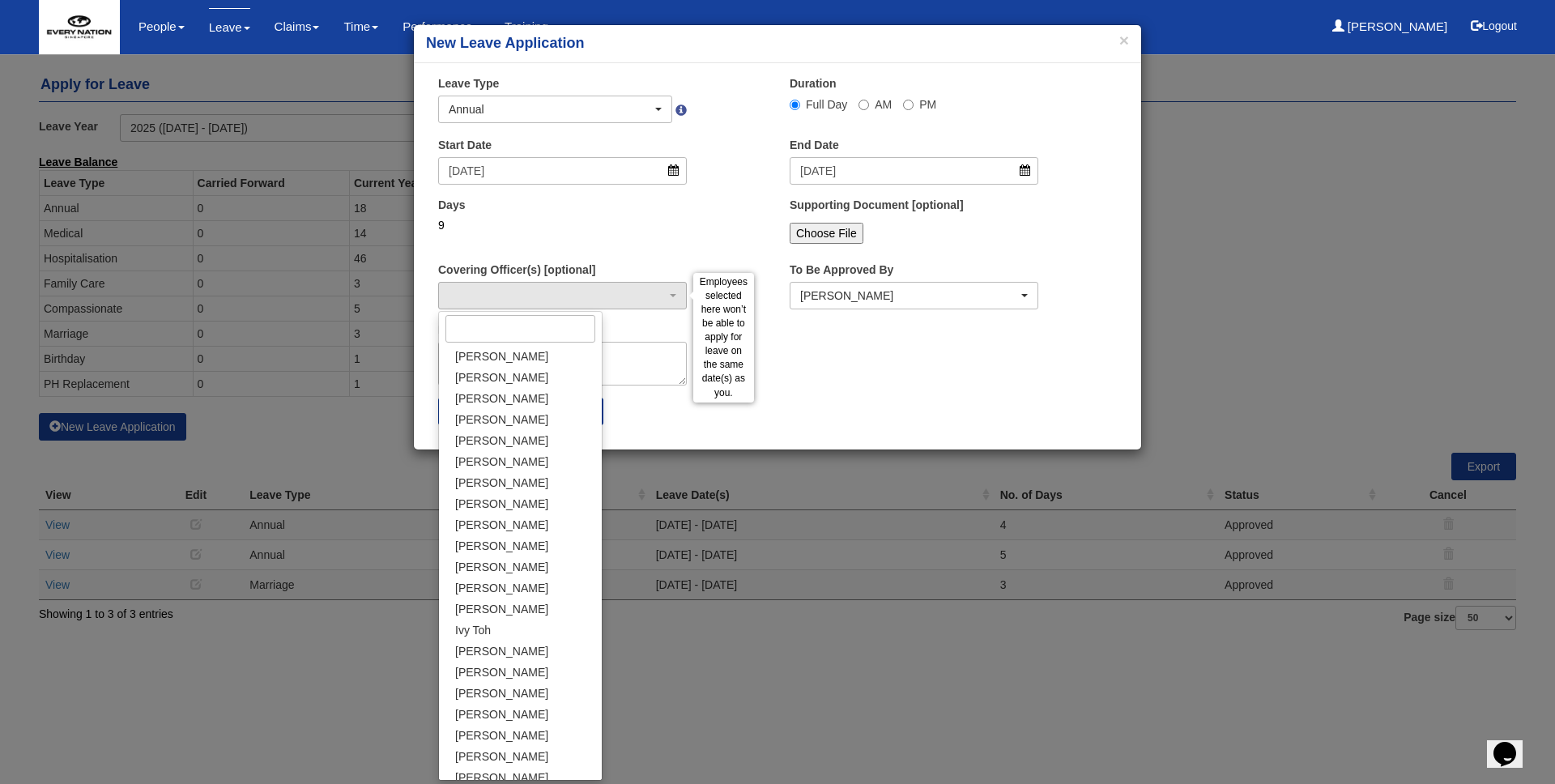
click at [617, 248] on div "Days 9" at bounding box center [601, 227] width 352 height 60
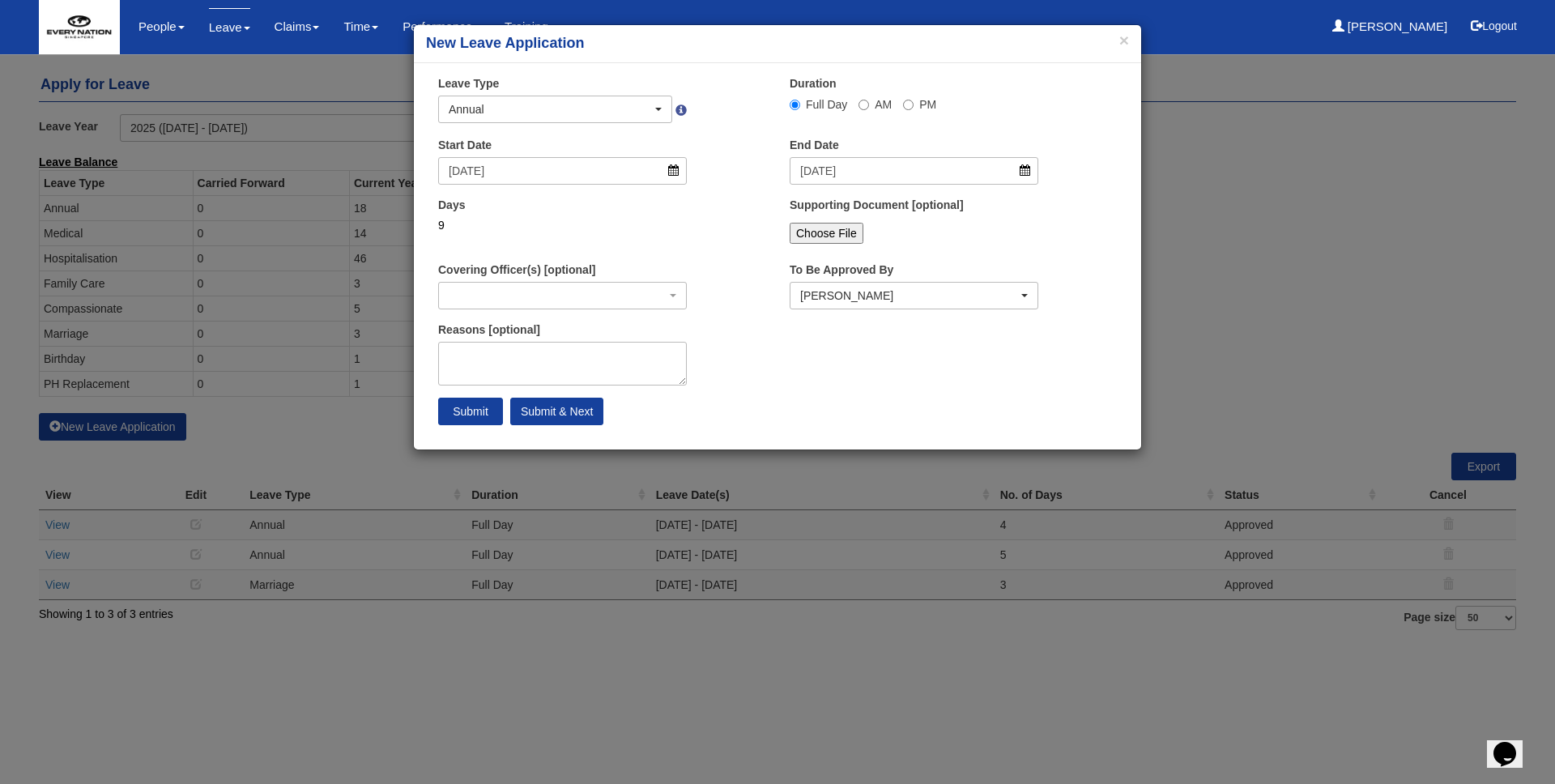
click at [553, 223] on div "9" at bounding box center [562, 225] width 249 height 16
click at [669, 292] on div "button" at bounding box center [562, 296] width 247 height 26
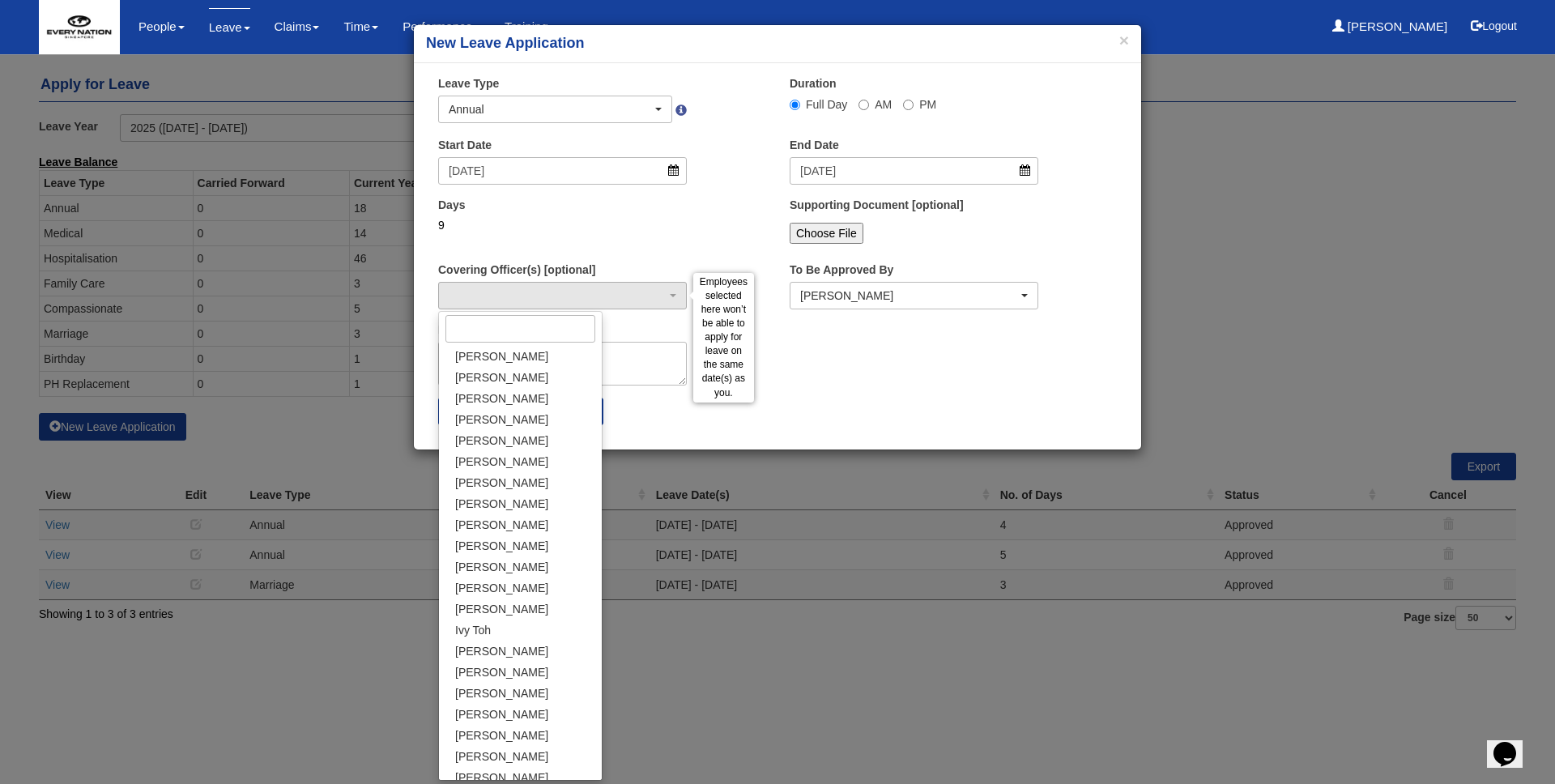
click at [676, 206] on div "Days 9" at bounding box center [562, 220] width 273 height 48
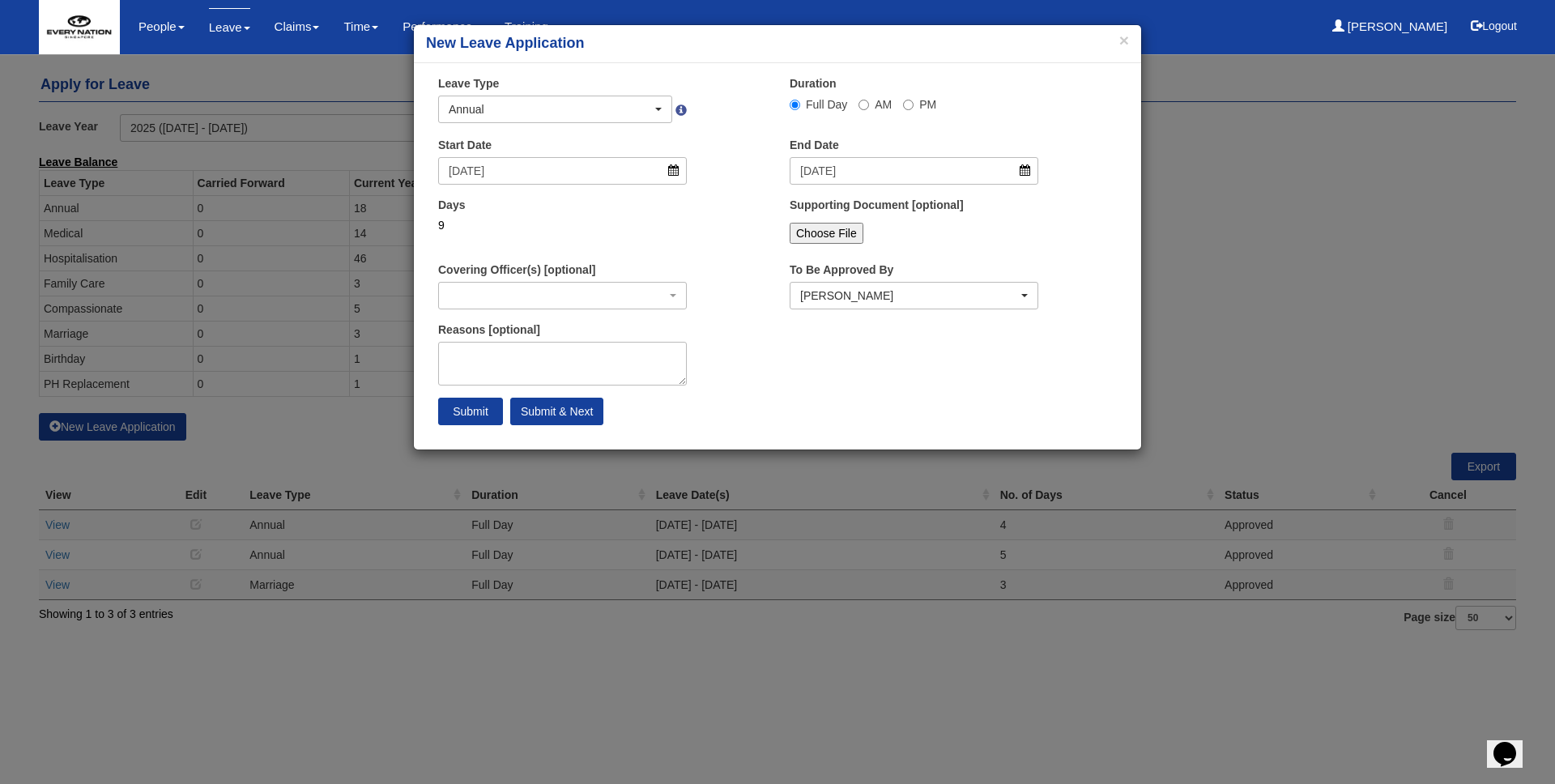
click at [628, 241] on div "Days 9" at bounding box center [562, 220] width 273 height 48
click at [557, 405] on input "Submit & Next" at bounding box center [557, 411] width 93 height 28
select select
select select "50"
click at [529, 112] on div "Annual" at bounding box center [550, 110] width 203 height 16
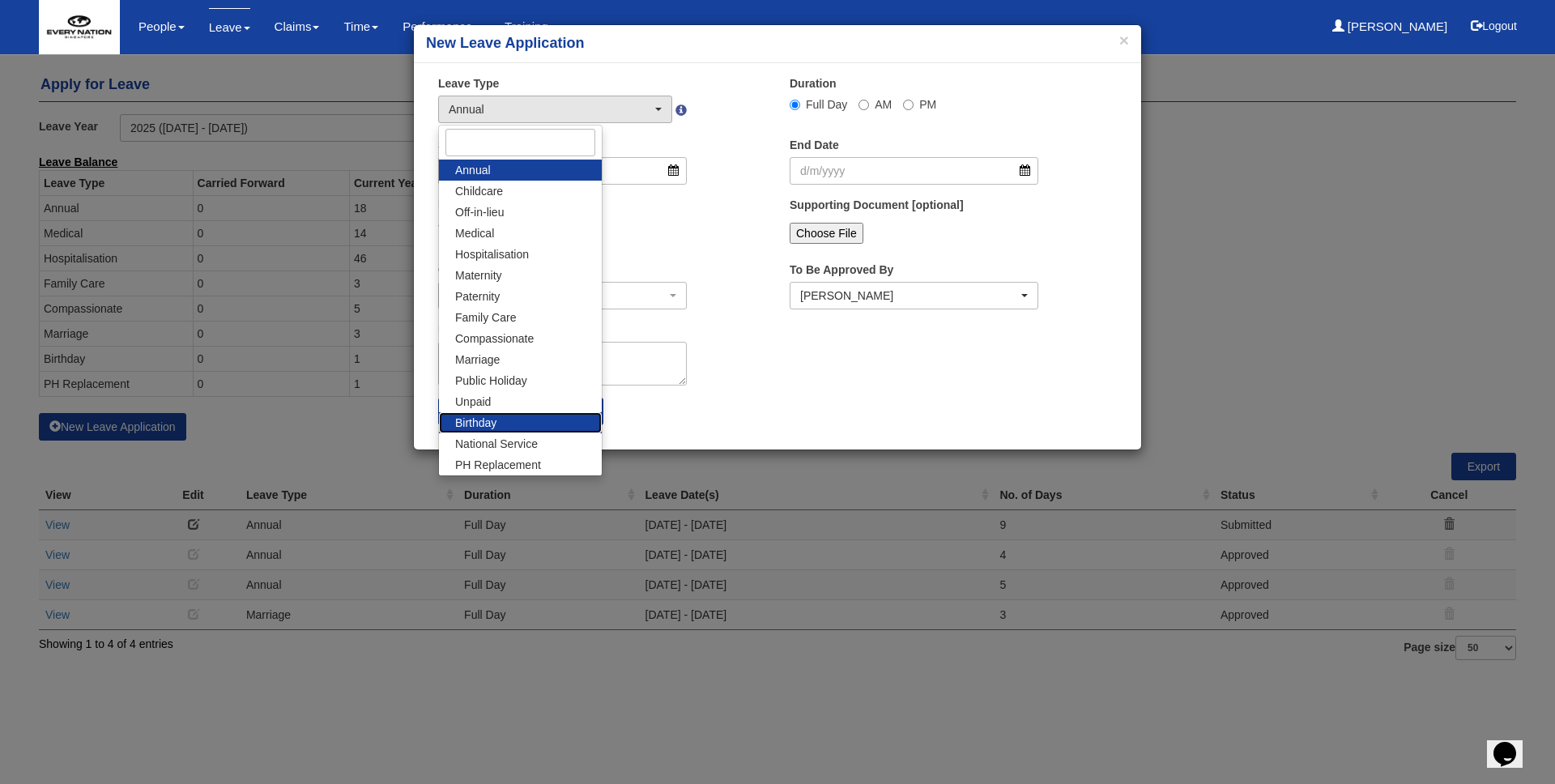
click at [537, 426] on link "Birthday" at bounding box center [520, 422] width 162 height 21
select select "19"
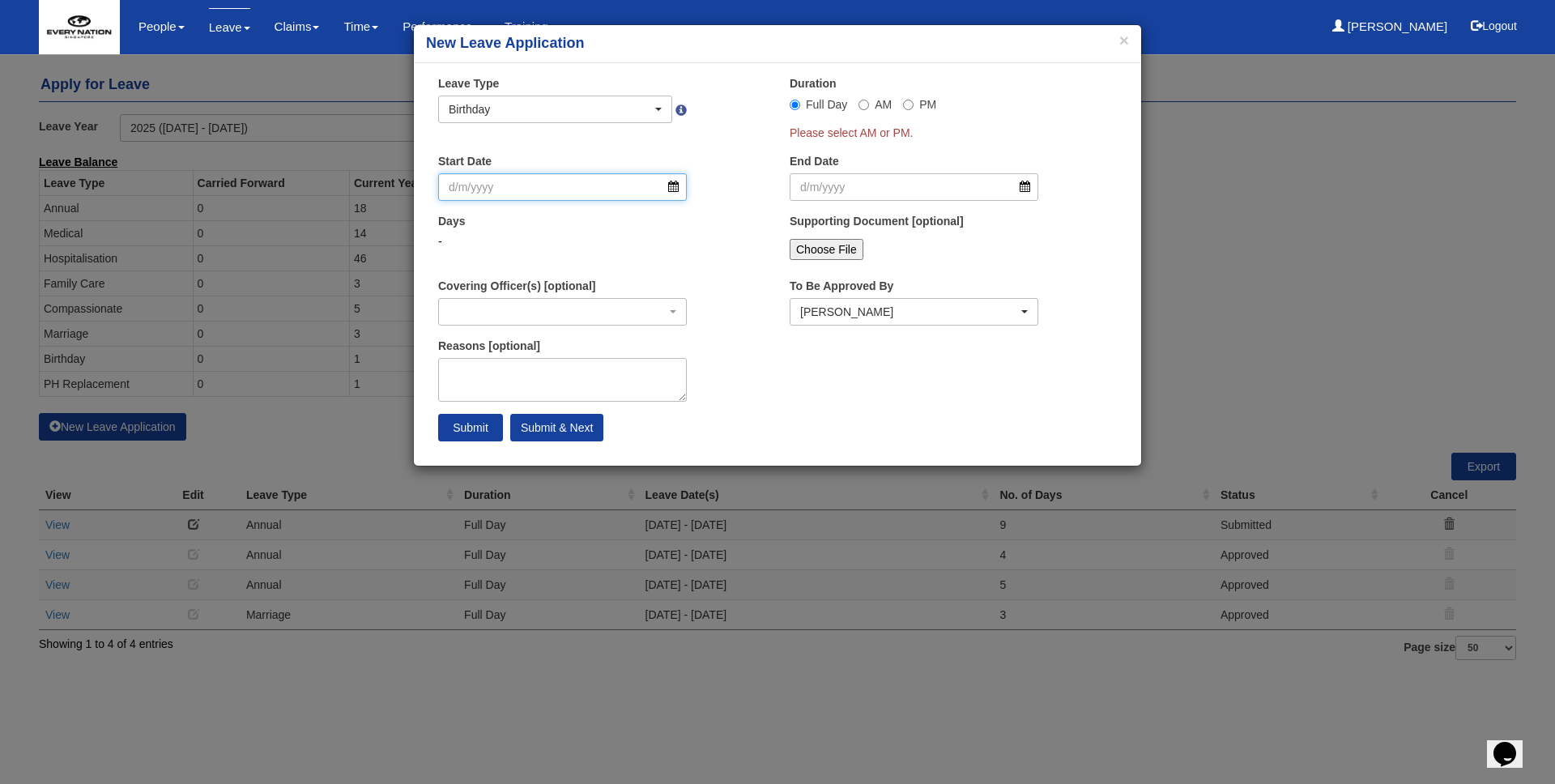
click at [650, 186] on input "Start Date" at bounding box center [562, 187] width 249 height 28
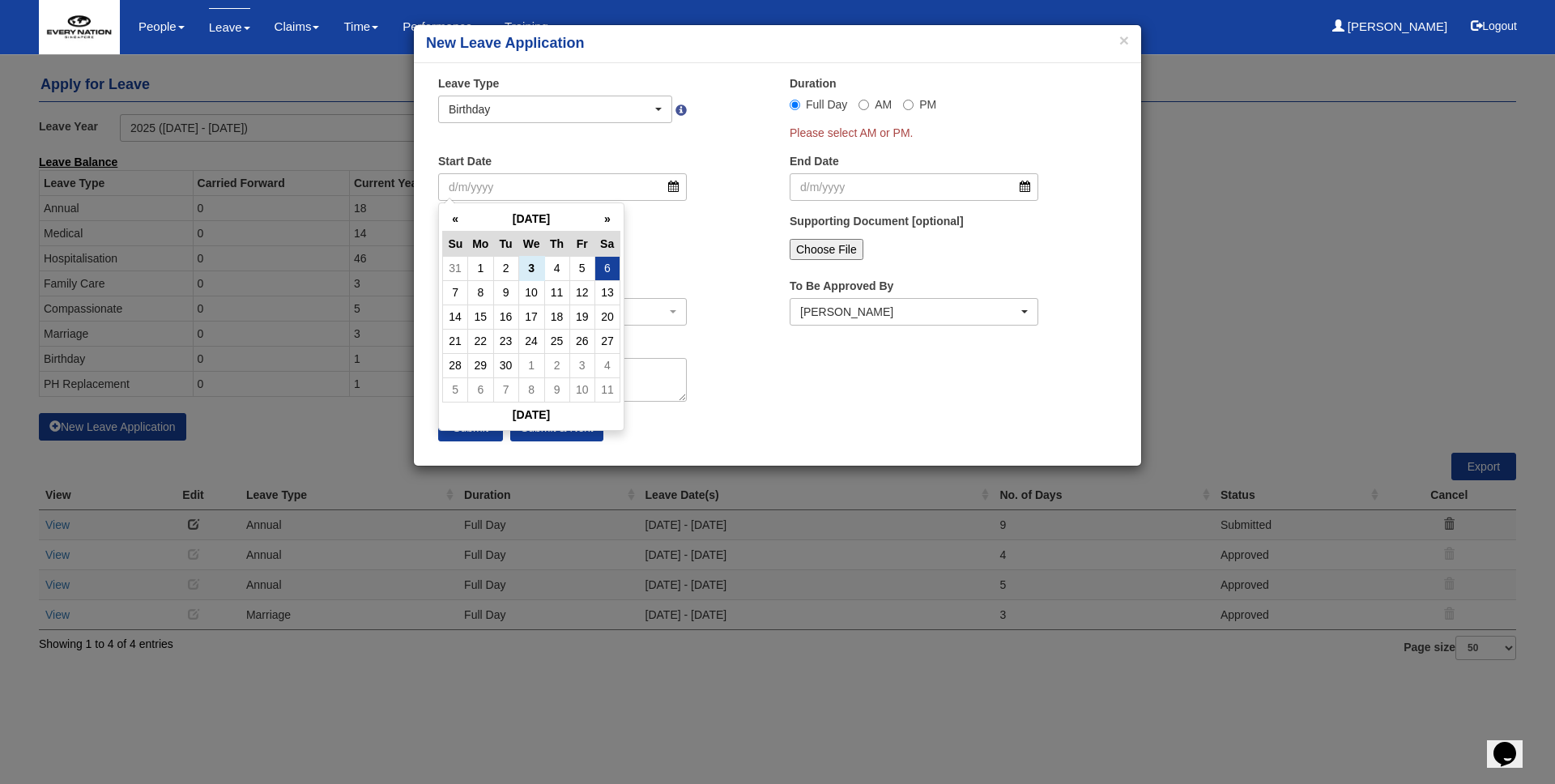
click at [606, 268] on td "6" at bounding box center [607, 268] width 25 height 24
type input "6/9/2025"
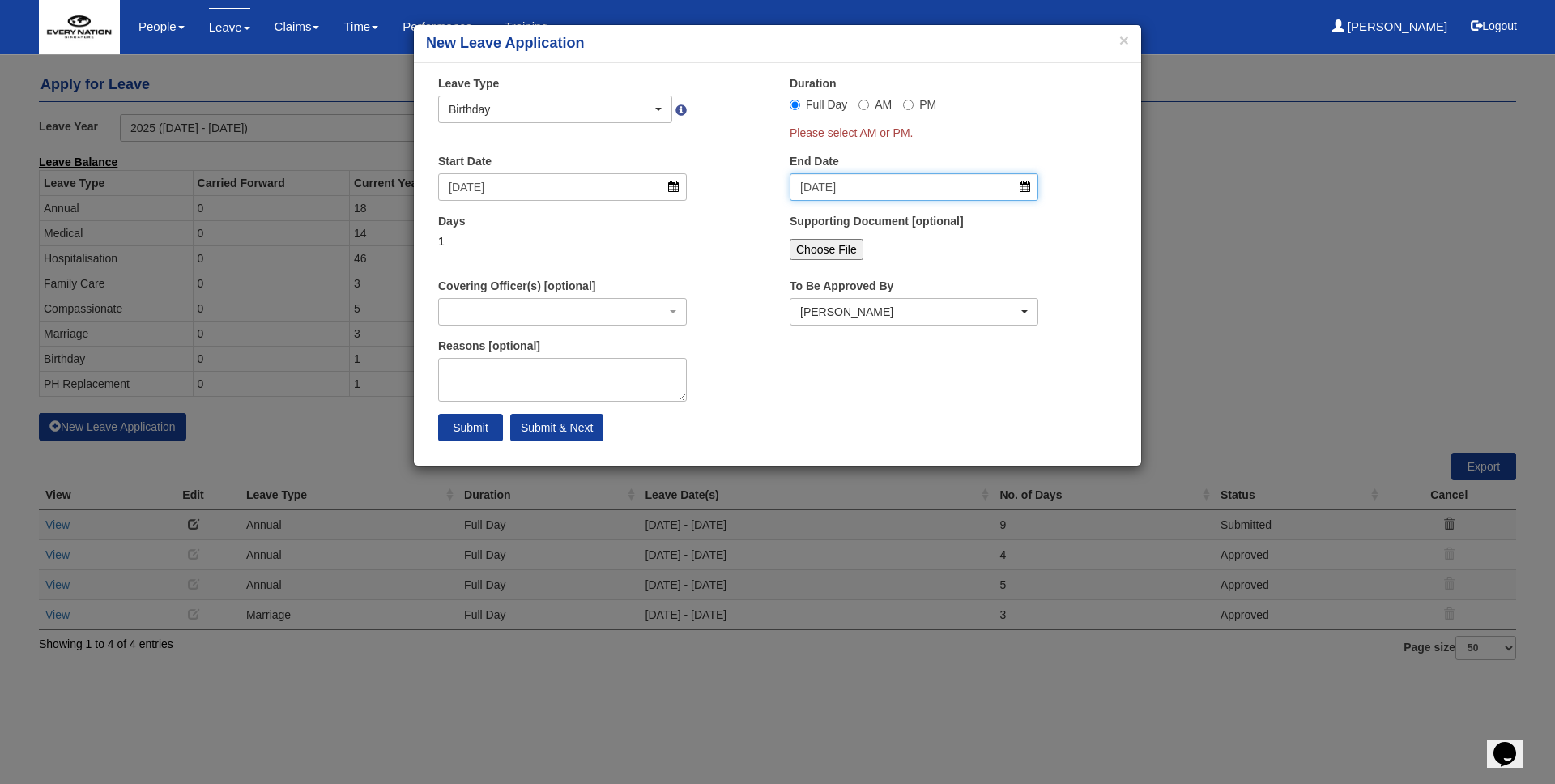
select select
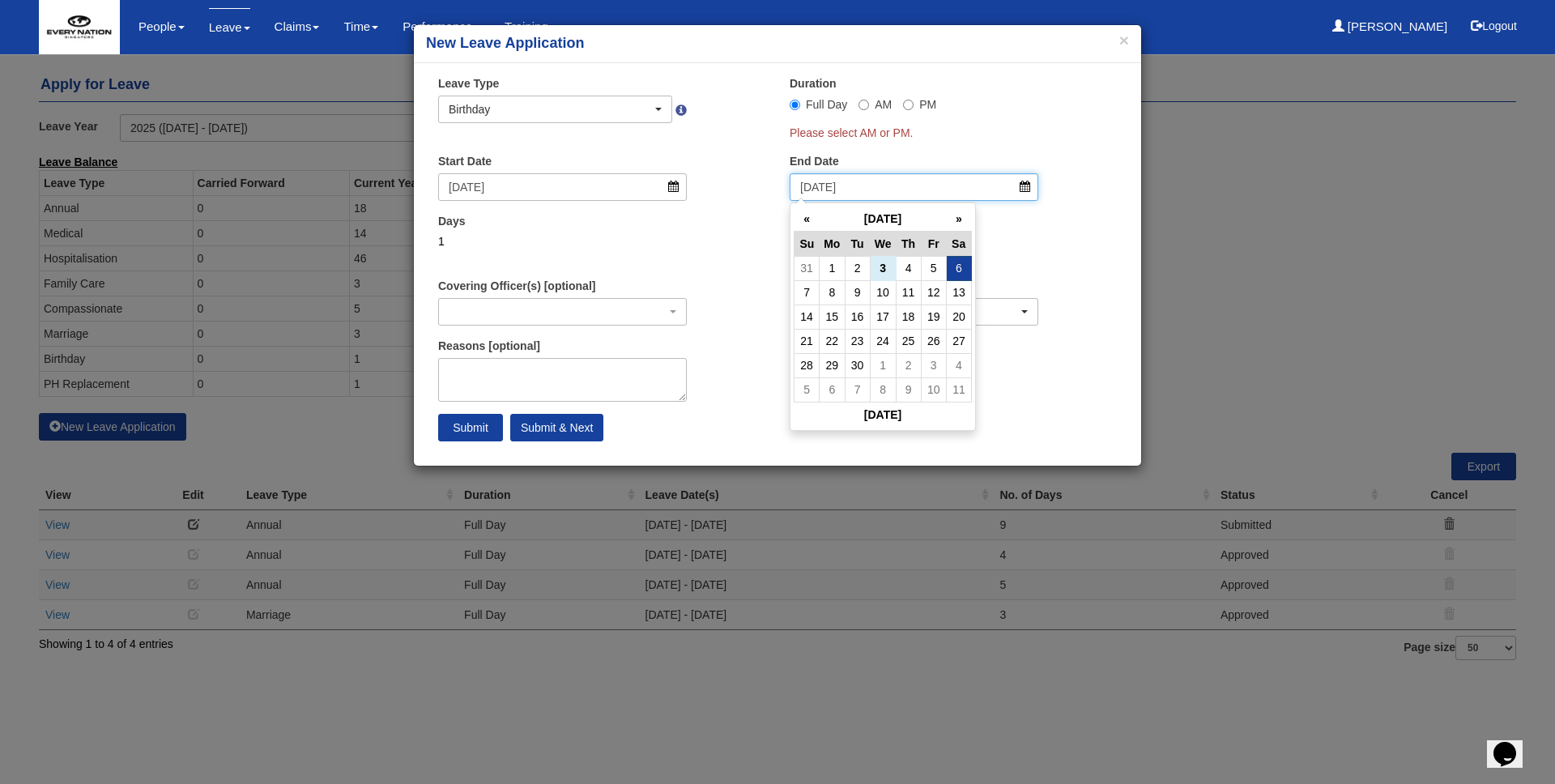
click at [849, 176] on input "6/9/2025" at bounding box center [914, 187] width 249 height 28
click at [614, 189] on input "6/9/2025" at bounding box center [562, 187] width 249 height 28
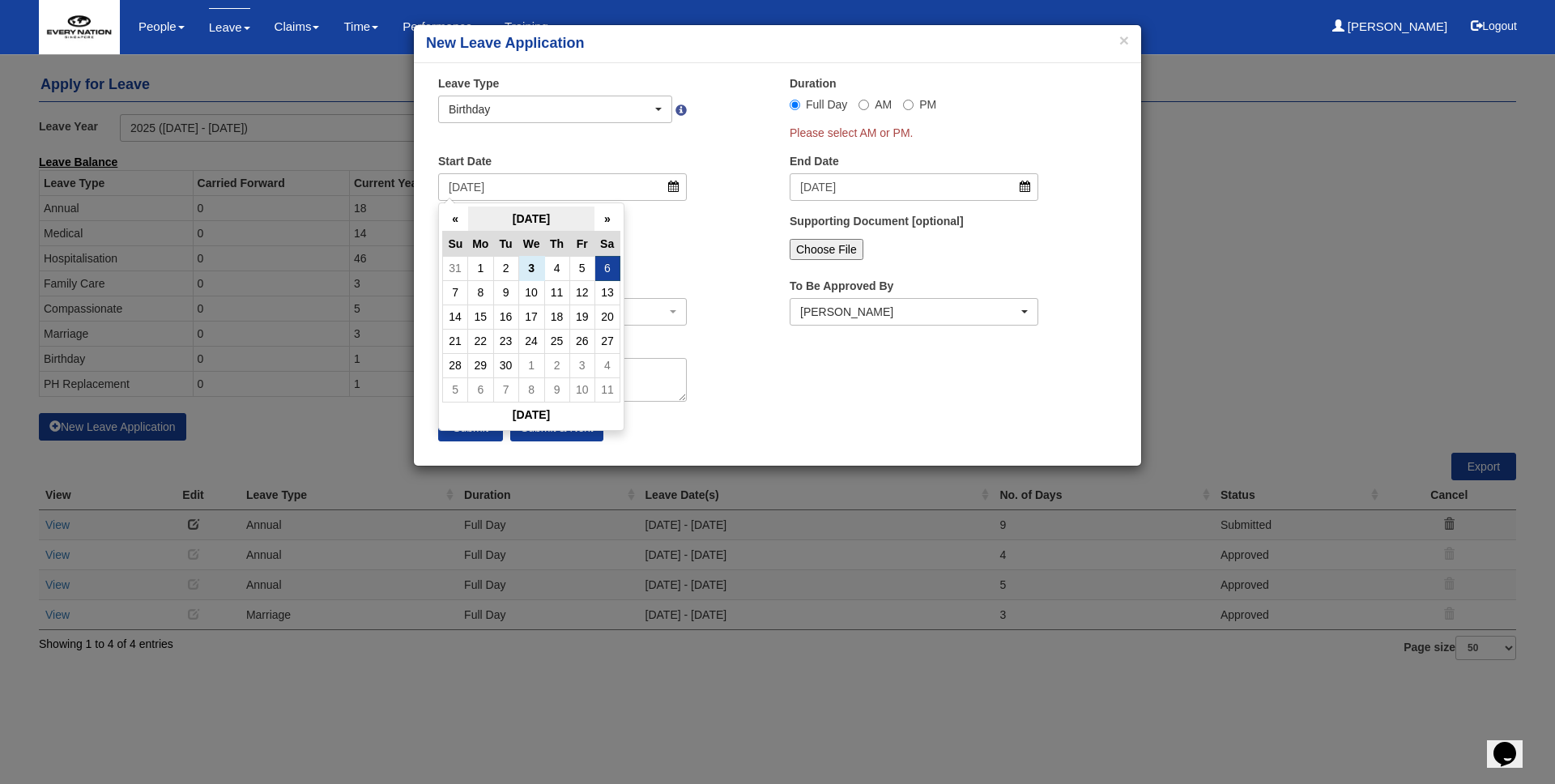
click at [594, 218] on th "September 2025" at bounding box center [531, 219] width 127 height 25
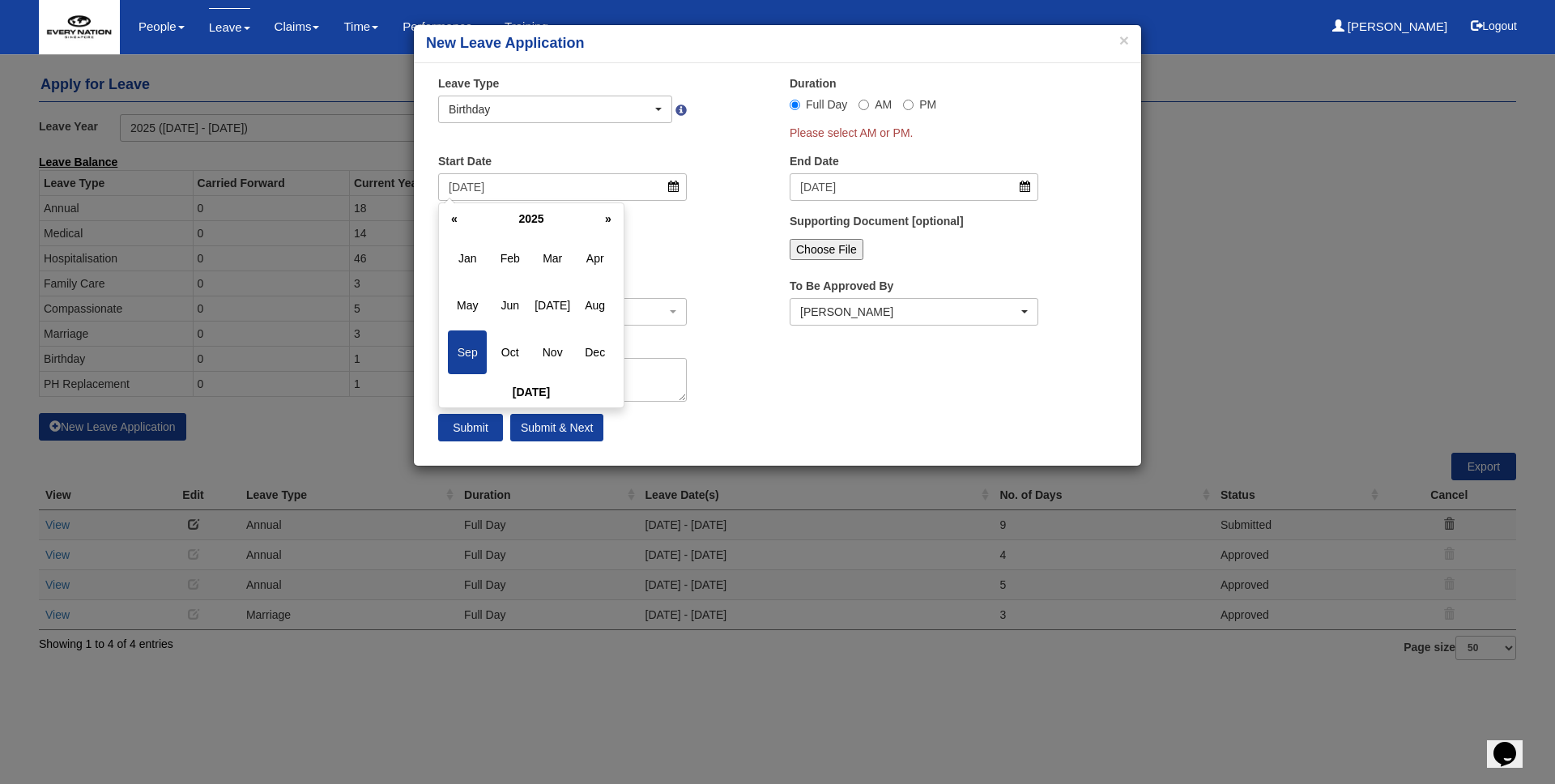
click at [601, 215] on th "»" at bounding box center [609, 219] width 24 height 24
click at [448, 221] on th "«" at bounding box center [454, 219] width 24 height 24
click at [587, 359] on span "Dec" at bounding box center [596, 353] width 39 height 44
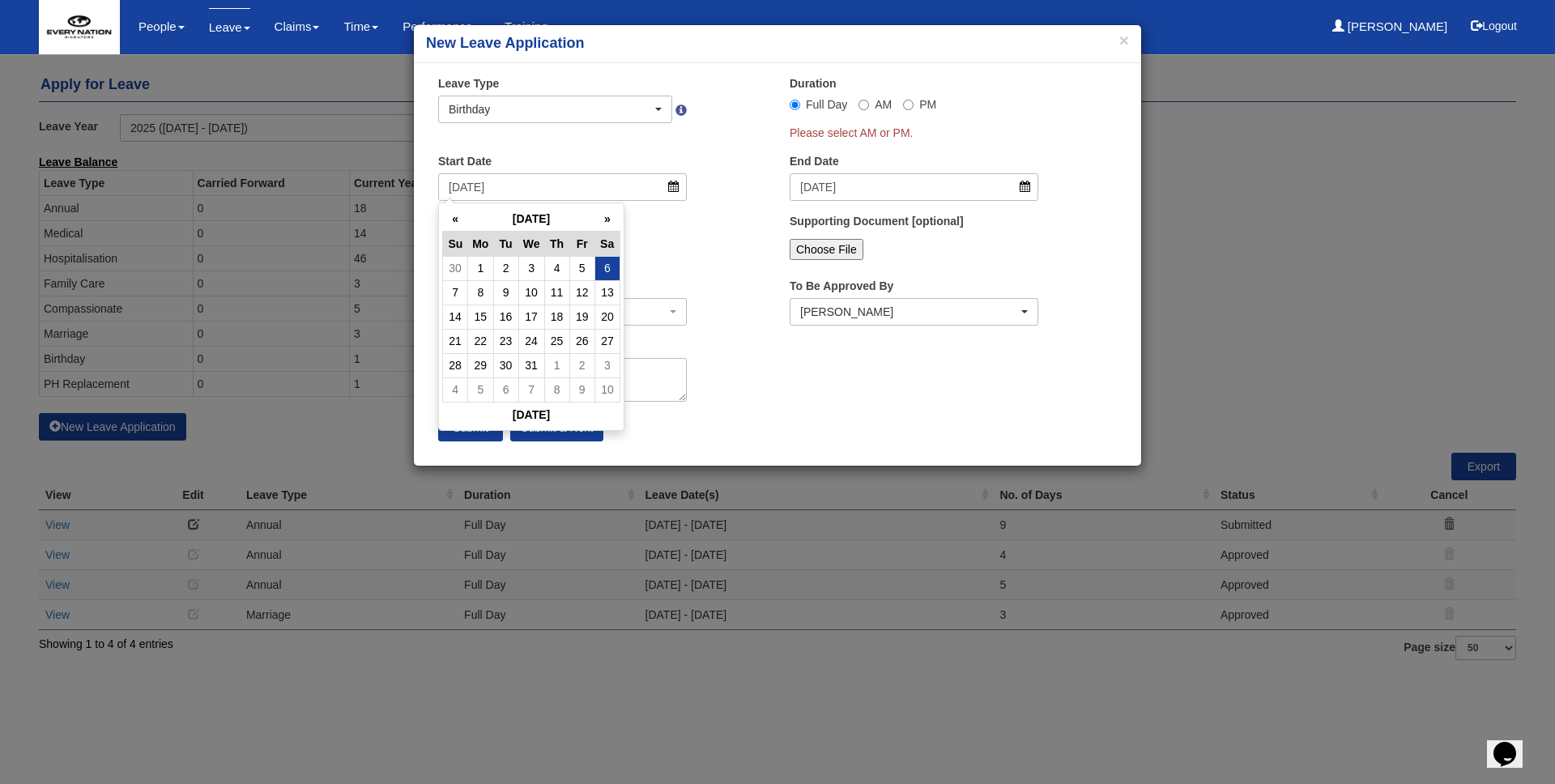
click at [601, 266] on td "6" at bounding box center [607, 268] width 25 height 24
type input "6/12/2025"
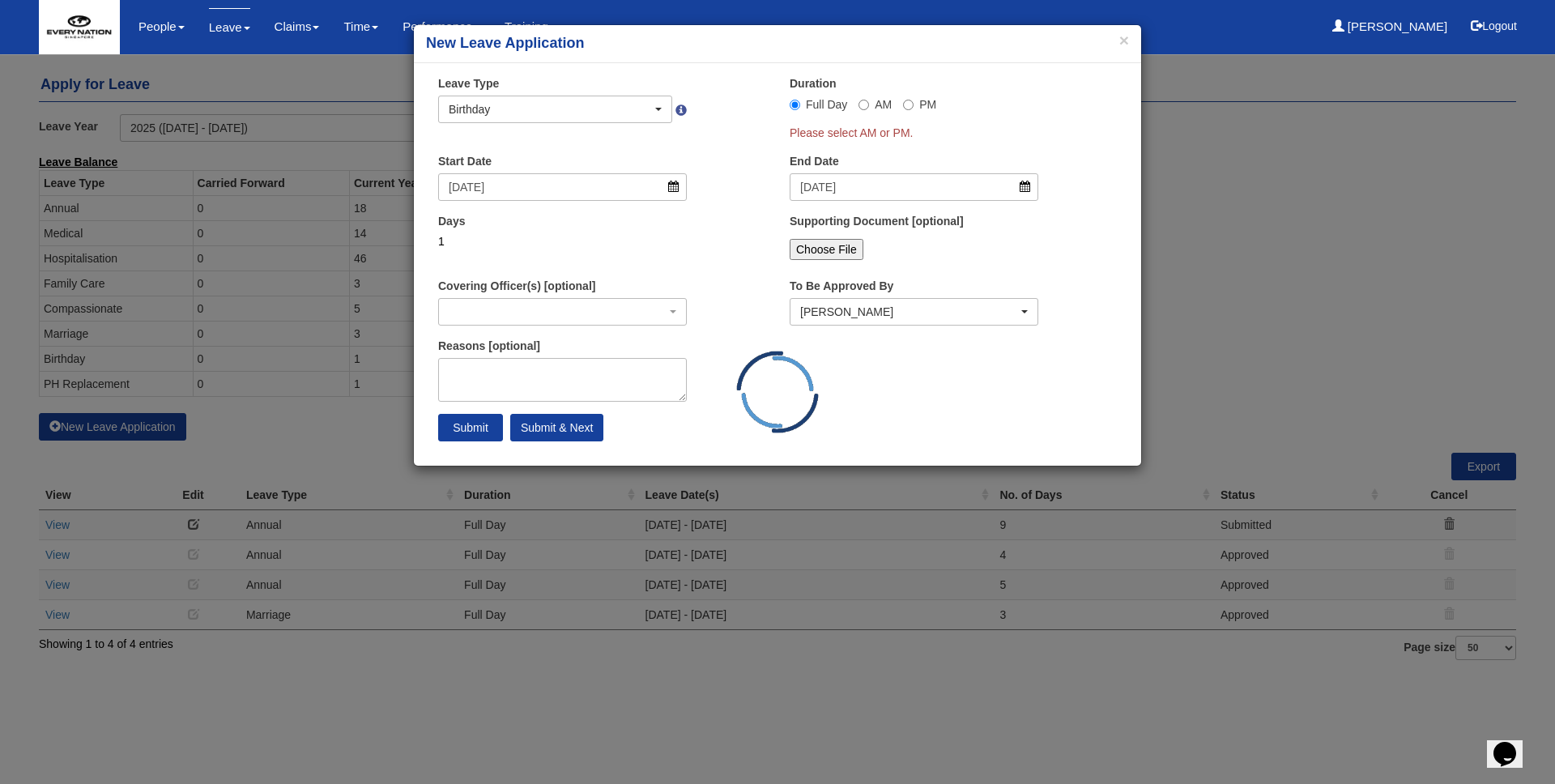
select select
click at [646, 237] on div "1" at bounding box center [562, 241] width 249 height 16
click at [820, 105] on span "Full Day" at bounding box center [826, 105] width 41 height 13
click at [800, 105] on input "Full Day" at bounding box center [795, 105] width 11 height 11
click at [734, 127] on div "Leave Type Annual Childcare Off-in-lieu Medical Hospitalisation Maternity Pater…" at bounding box center [601, 106] width 352 height 60
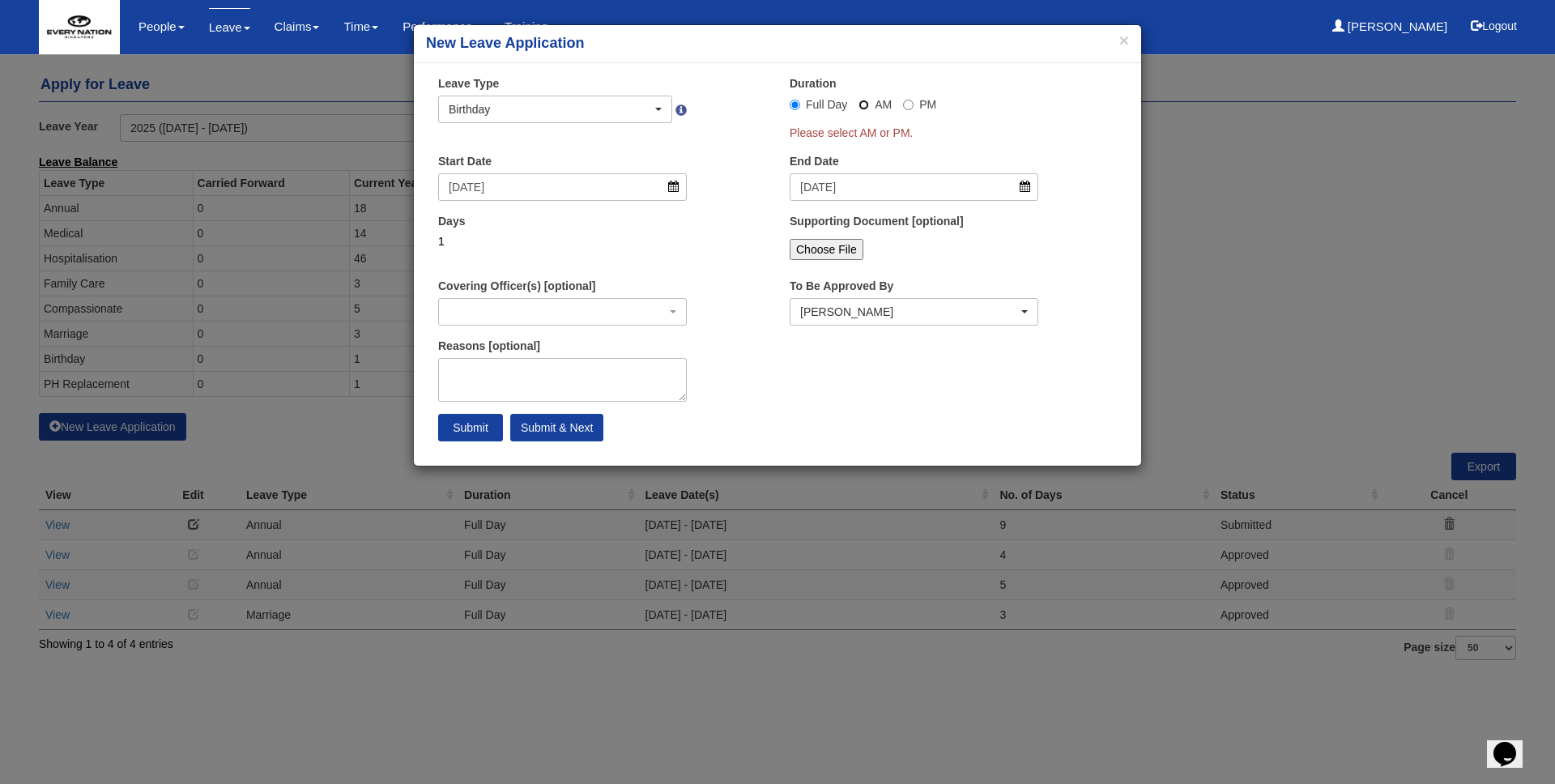
click at [864, 106] on input "AM" at bounding box center [863, 105] width 11 height 11
radio input "true"
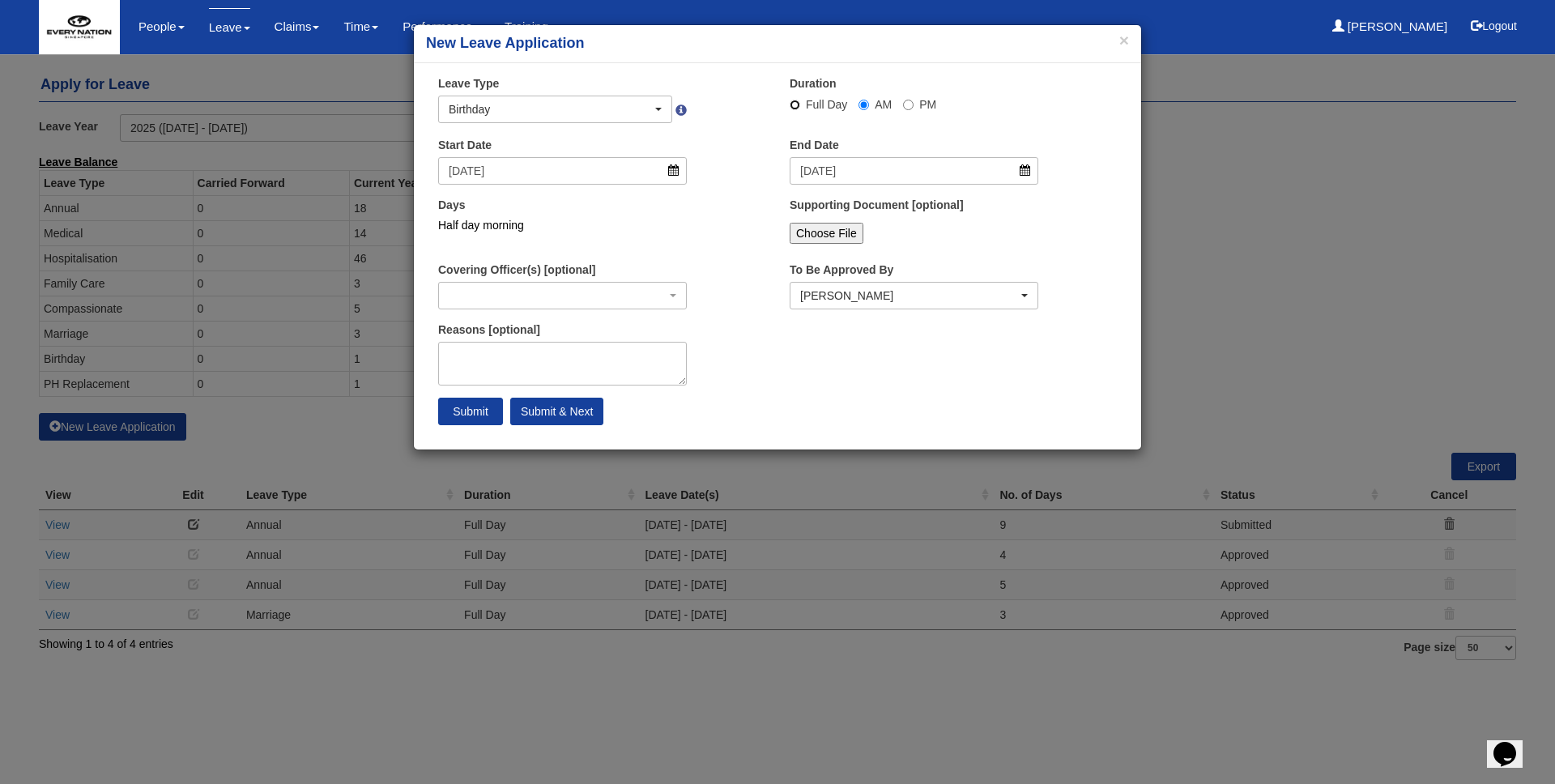
click at [797, 107] on input "Full Day" at bounding box center [795, 105] width 11 height 11
radio input "true"
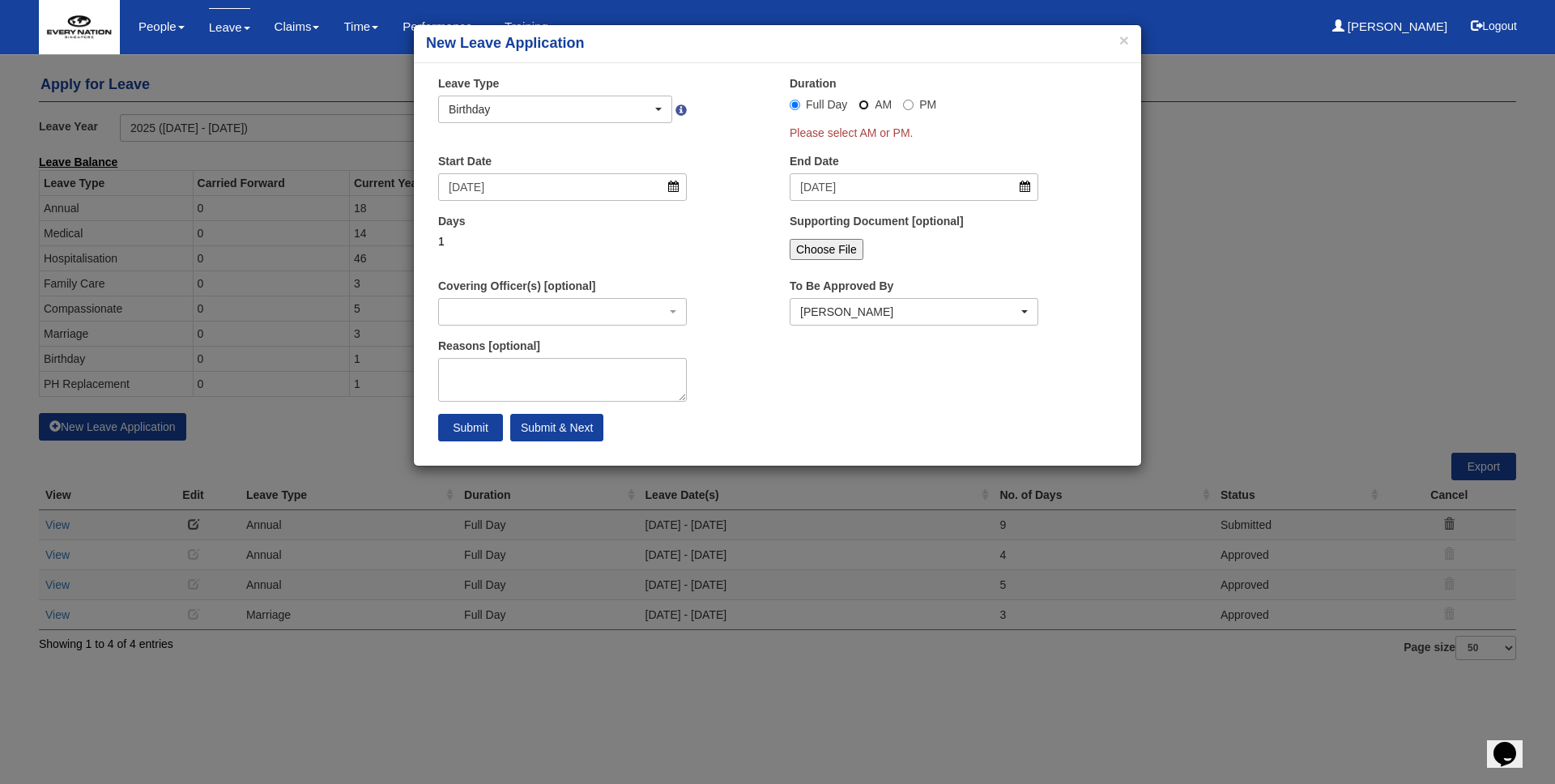
click at [864, 105] on input "AM" at bounding box center [863, 105] width 11 height 11
radio input "true"
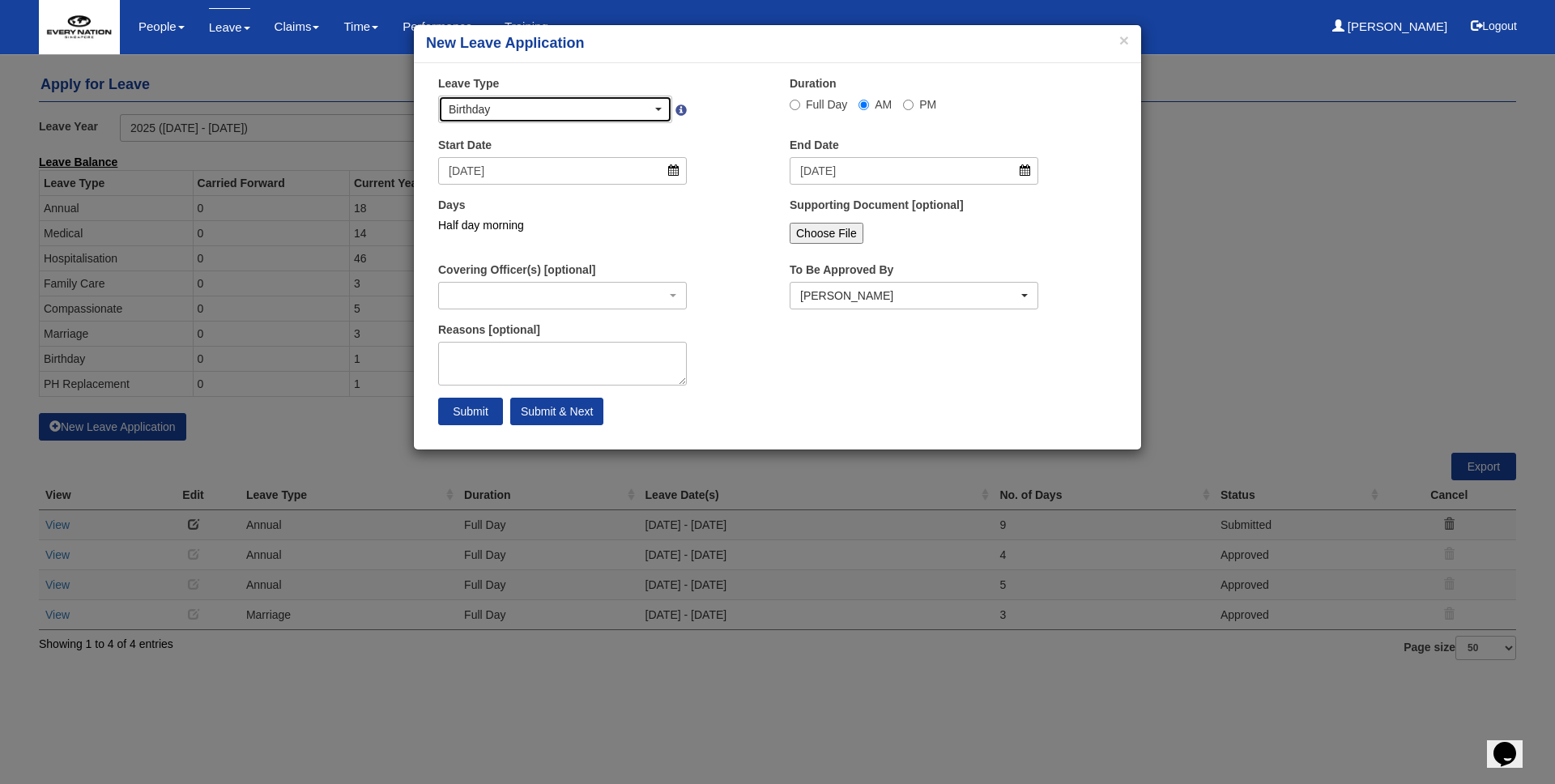
click at [635, 113] on div "Birthday" at bounding box center [550, 110] width 203 height 16
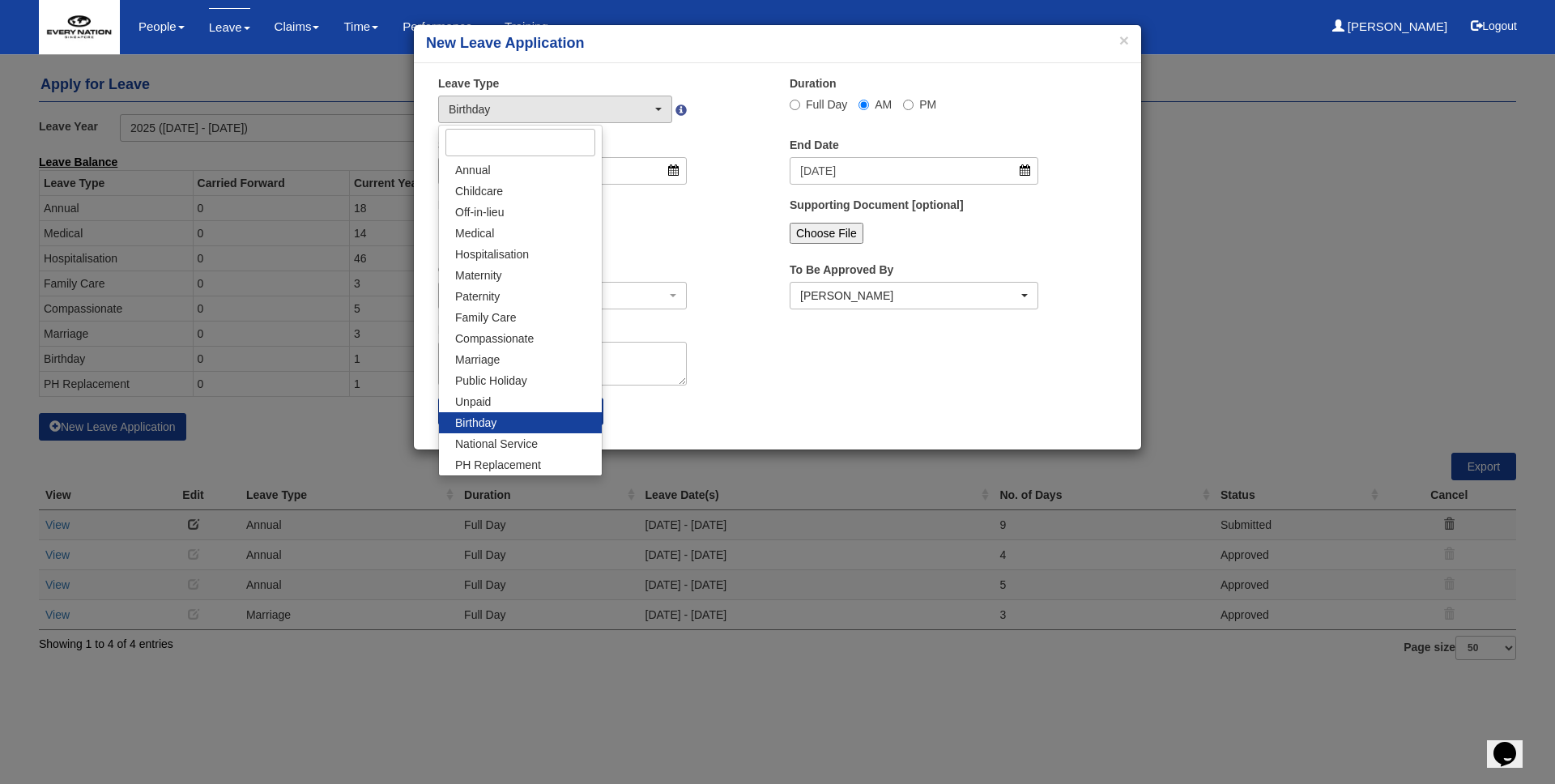
click at [513, 427] on link "Birthday" at bounding box center [520, 422] width 162 height 21
select select "19"
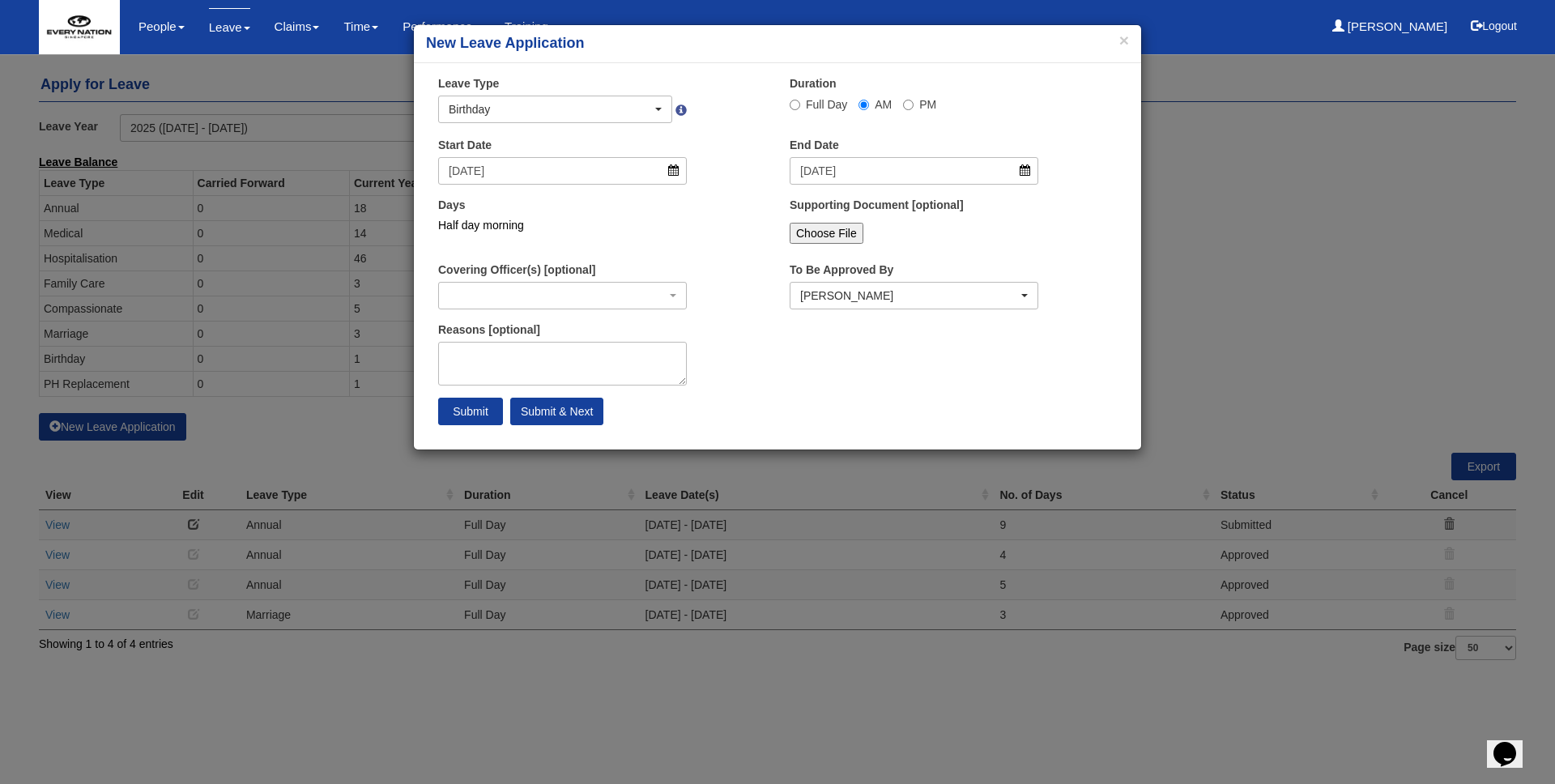
click at [738, 116] on div "Leave Type Annual Childcare Off-in-lieu Medical Hospitalisation Maternity Pater…" at bounding box center [601, 106] width 352 height 60
click at [795, 109] on input "Full Day" at bounding box center [795, 105] width 11 height 11
radio input "true"
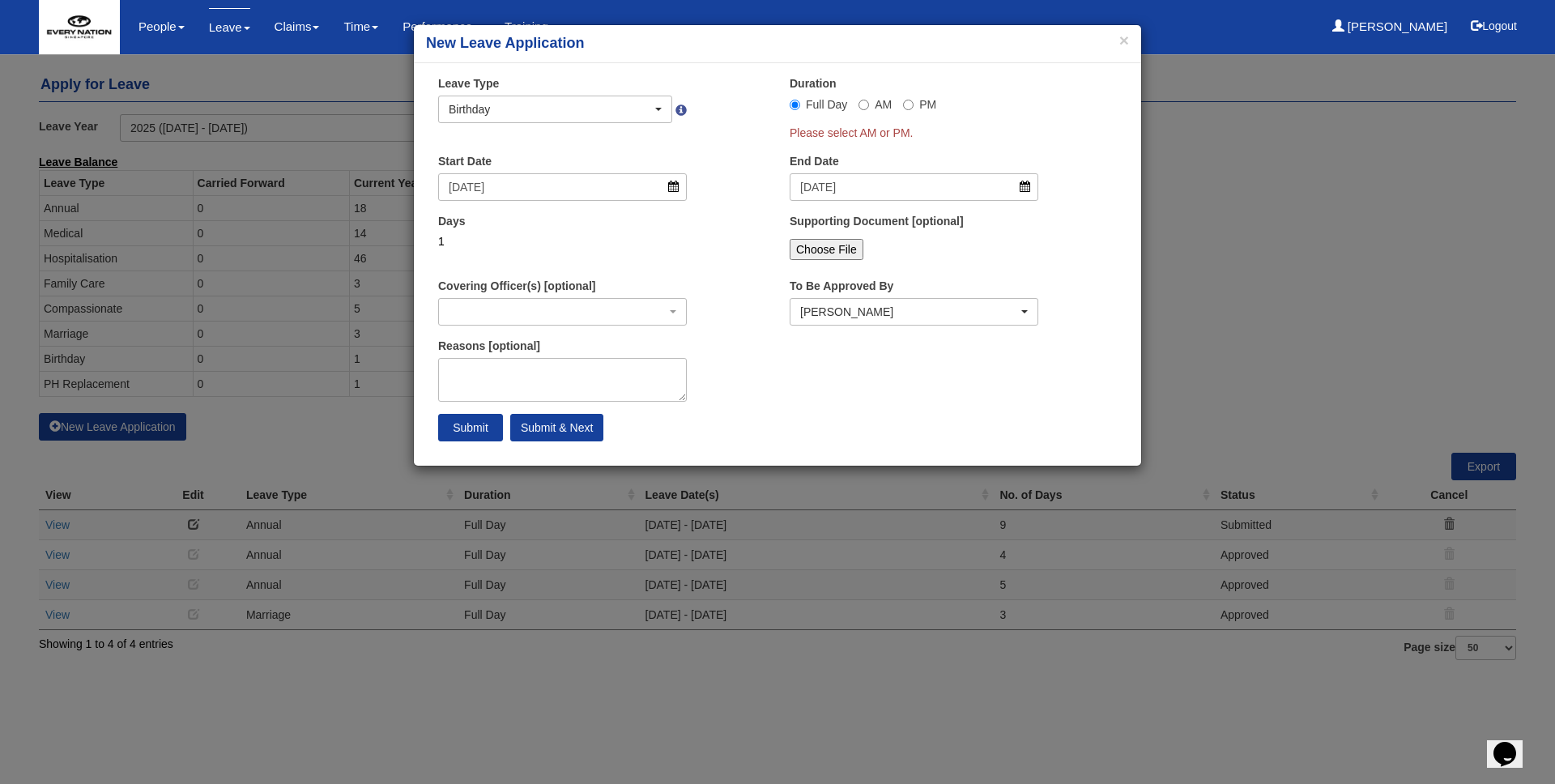
click at [708, 162] on div "Start Date 6/12/2025" at bounding box center [601, 183] width 352 height 60
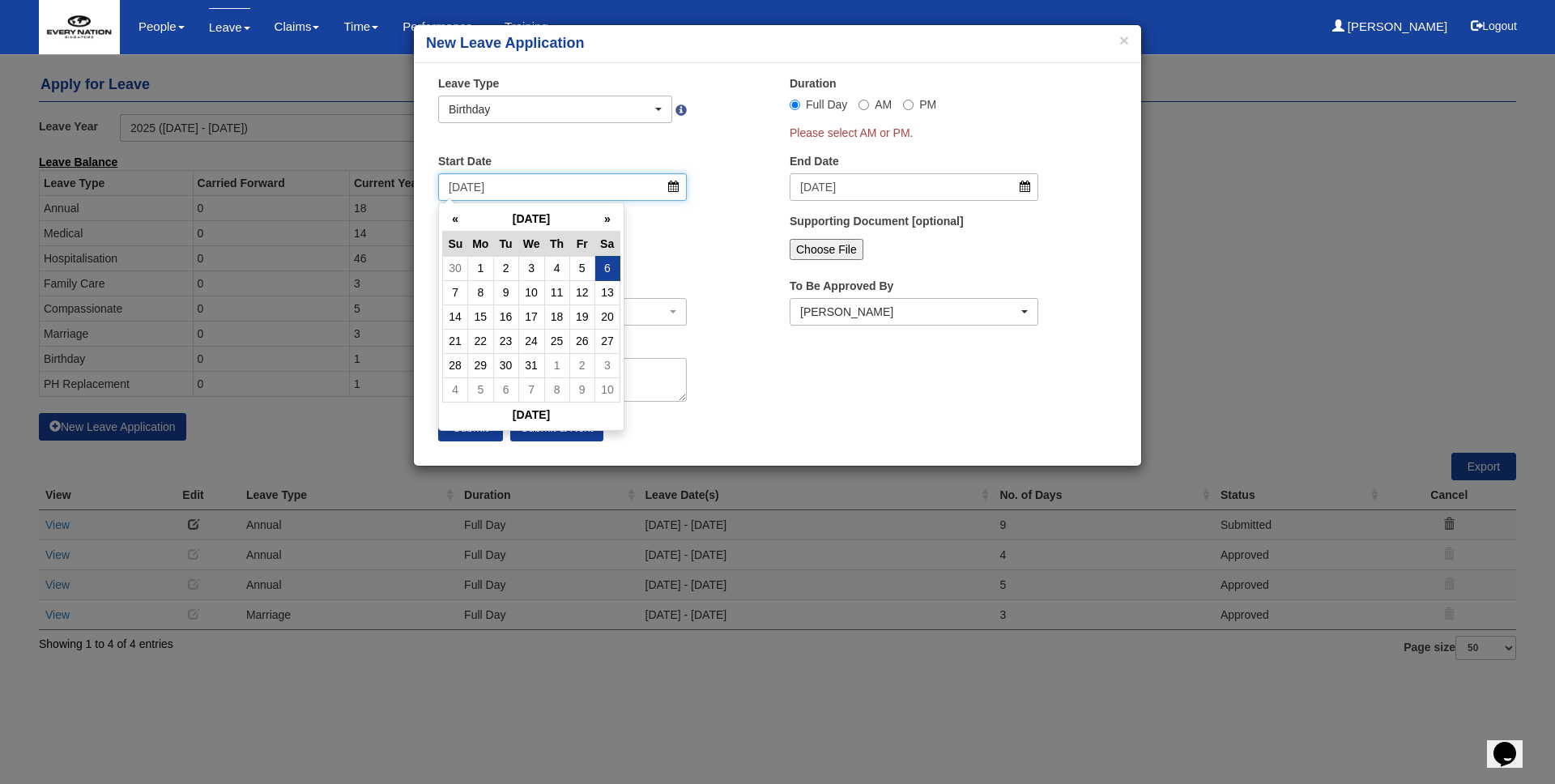
click at [611, 186] on input "6/12/2025" at bounding box center [562, 187] width 249 height 28
click at [508, 296] on td "9" at bounding box center [505, 292] width 25 height 24
type input "9/12/2025"
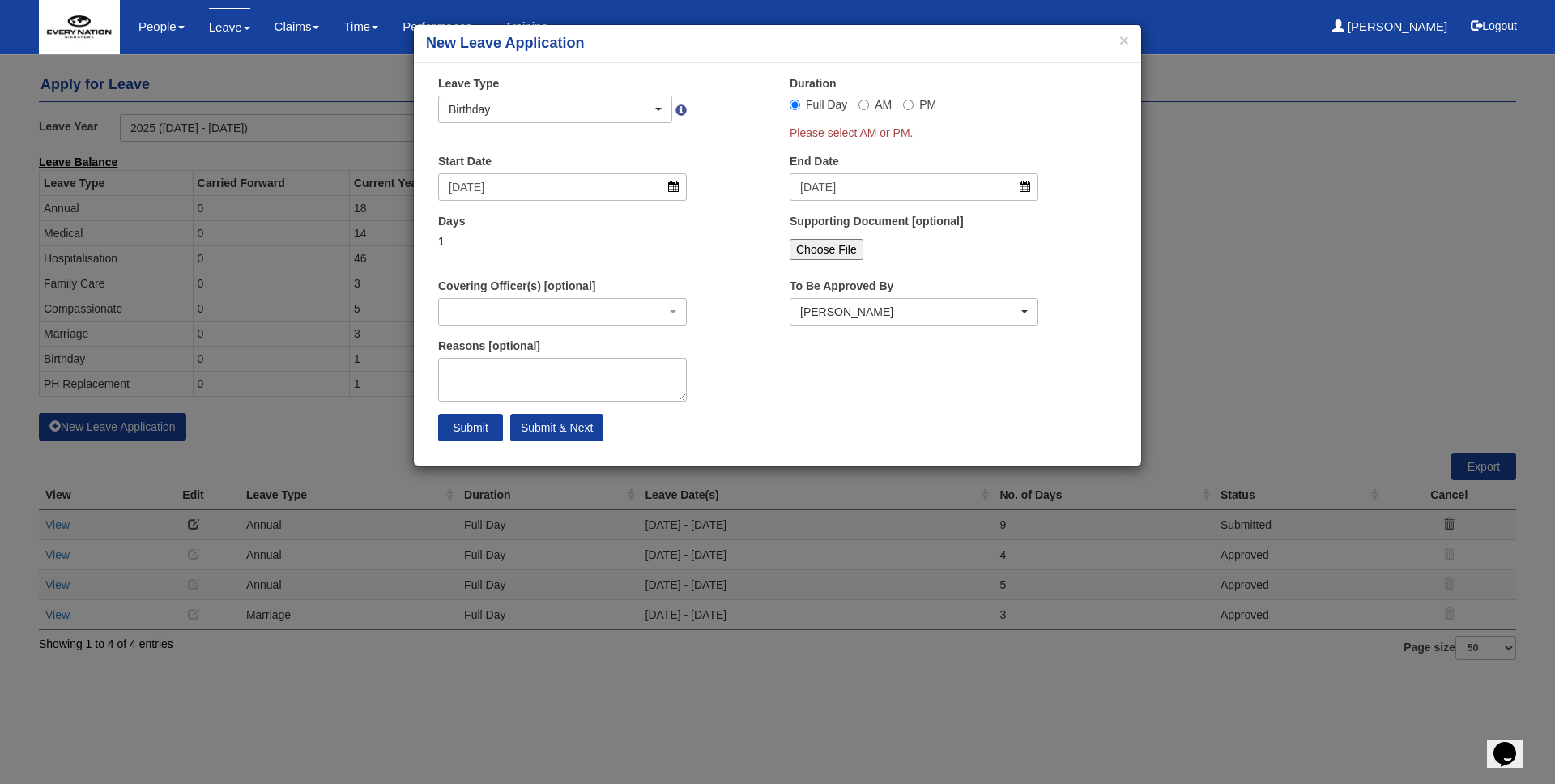
select select
click at [803, 196] on body "Toggle navigation People Personal Information Staff Directory Leave Apply for L…" at bounding box center [778, 330] width 1555 height 660
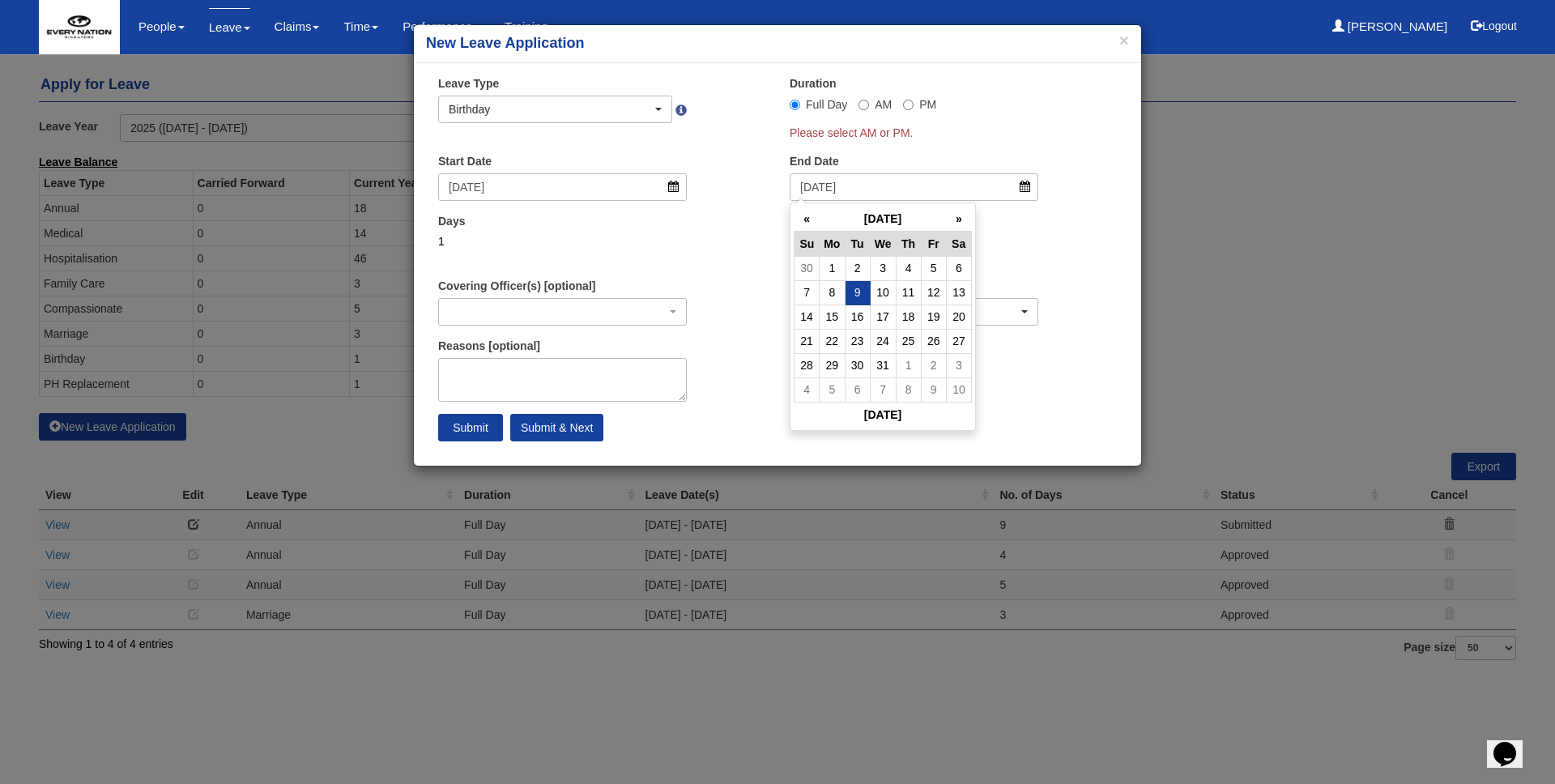
click at [747, 194] on div "Start Date 9/12/2025" at bounding box center [601, 183] width 352 height 60
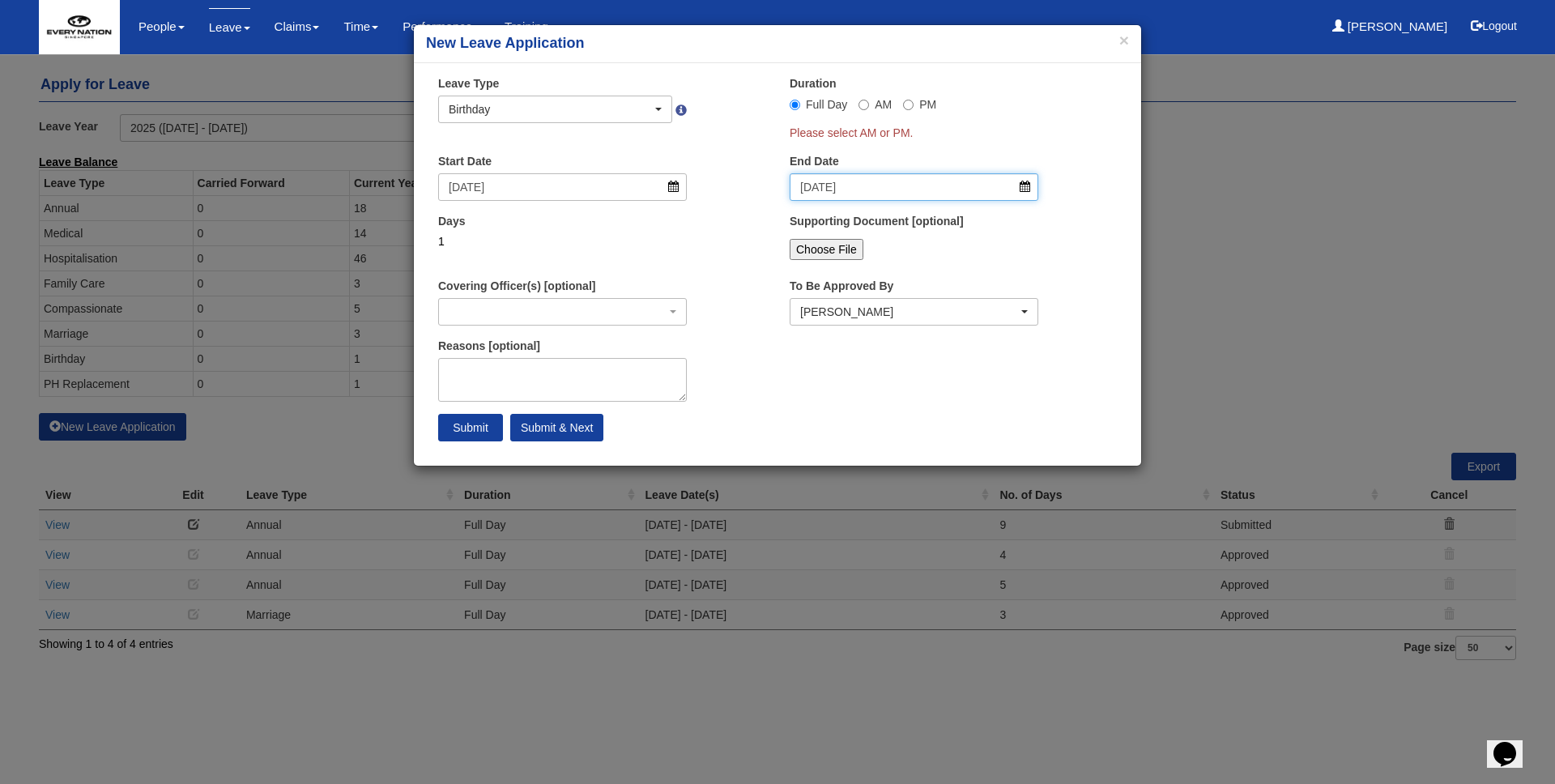
click at [868, 176] on input "9/12/2025" at bounding box center [914, 187] width 249 height 28
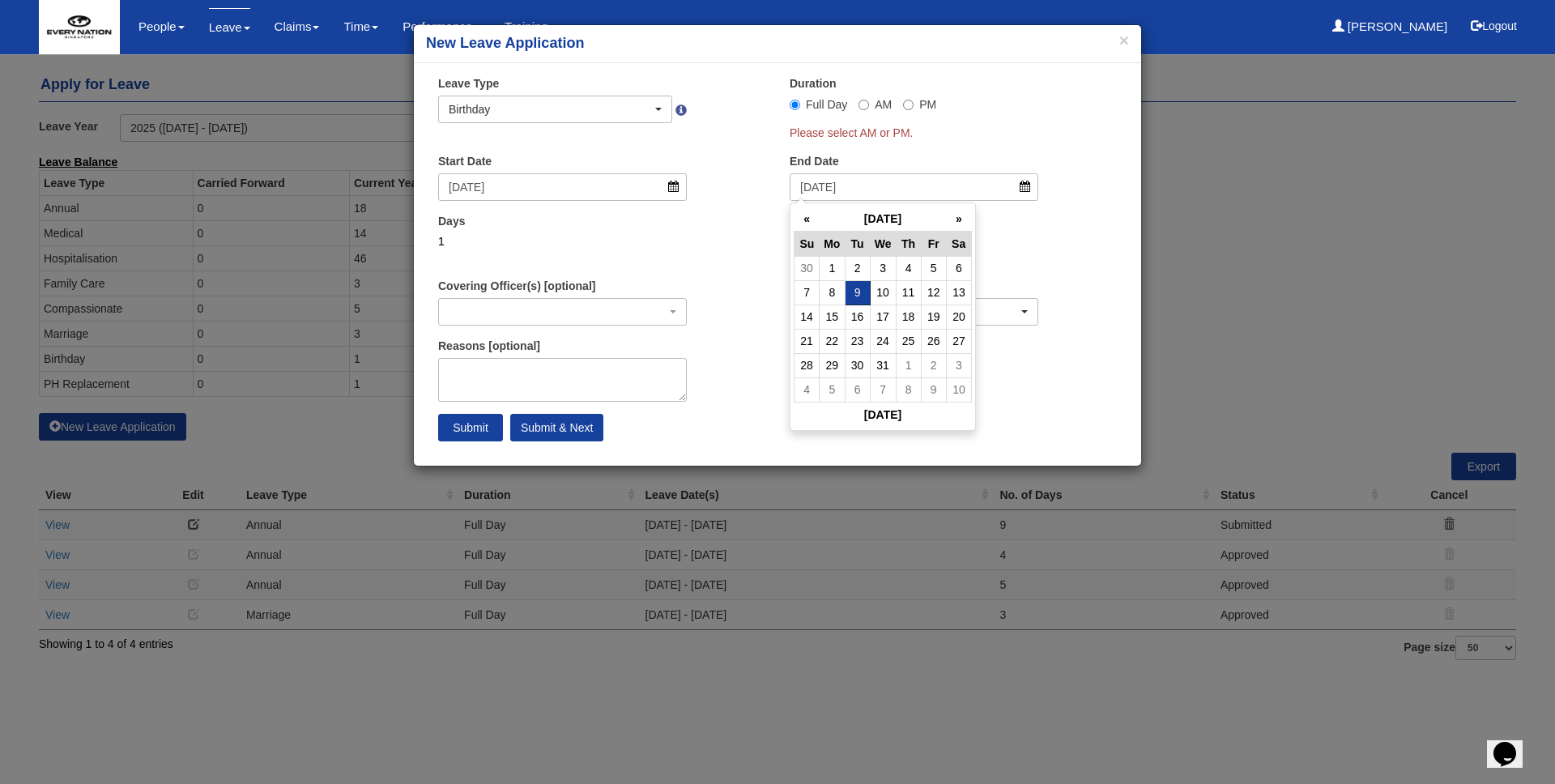
click at [855, 289] on td "9" at bounding box center [857, 292] width 25 height 24
type input "9/12/2025"
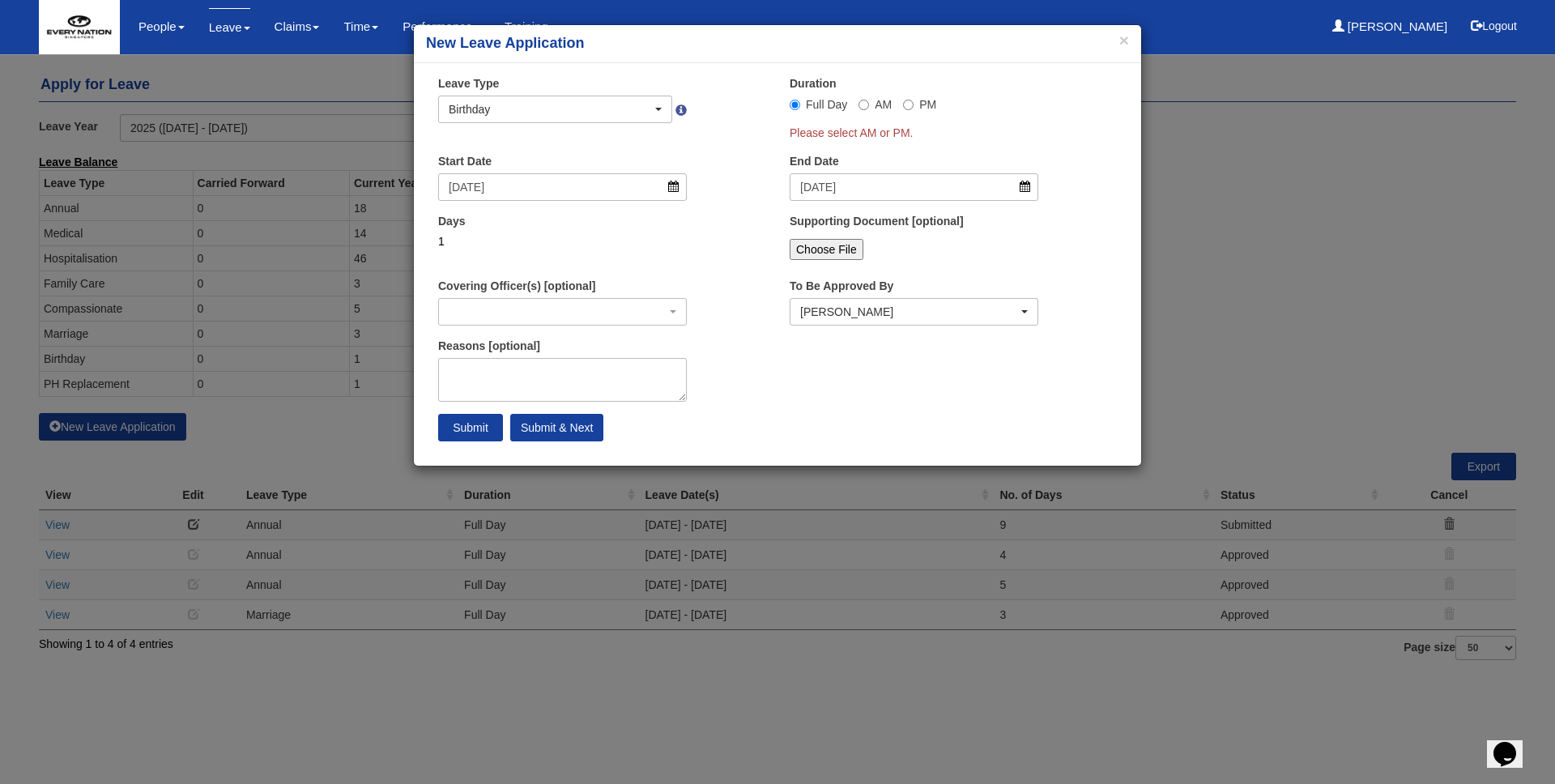
click at [756, 248] on div "Days 1" at bounding box center [601, 243] width 352 height 60
select select
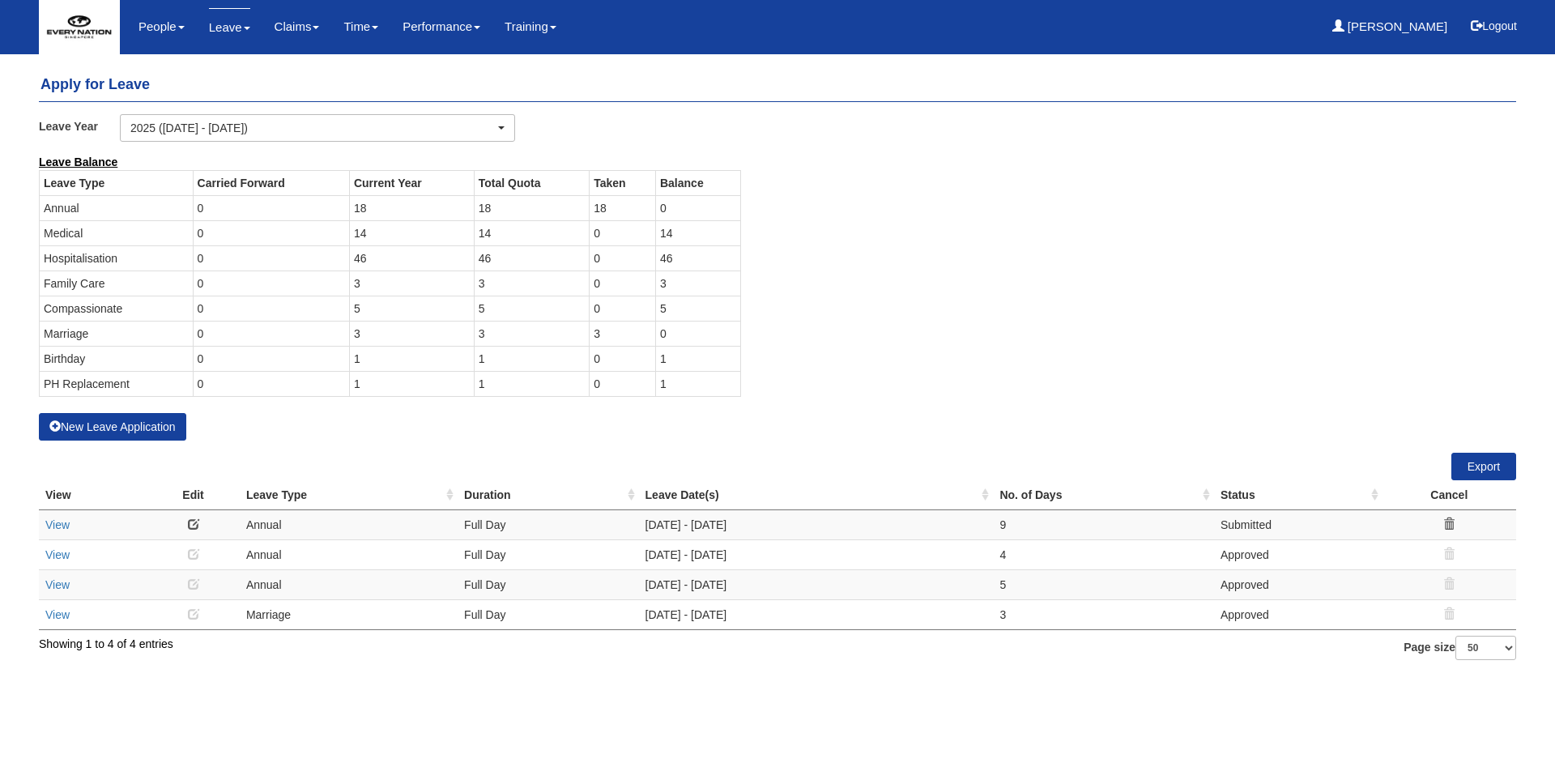
select select "50"
click at [154, 431] on button "New Leave Application" at bounding box center [112, 427] width 147 height 28
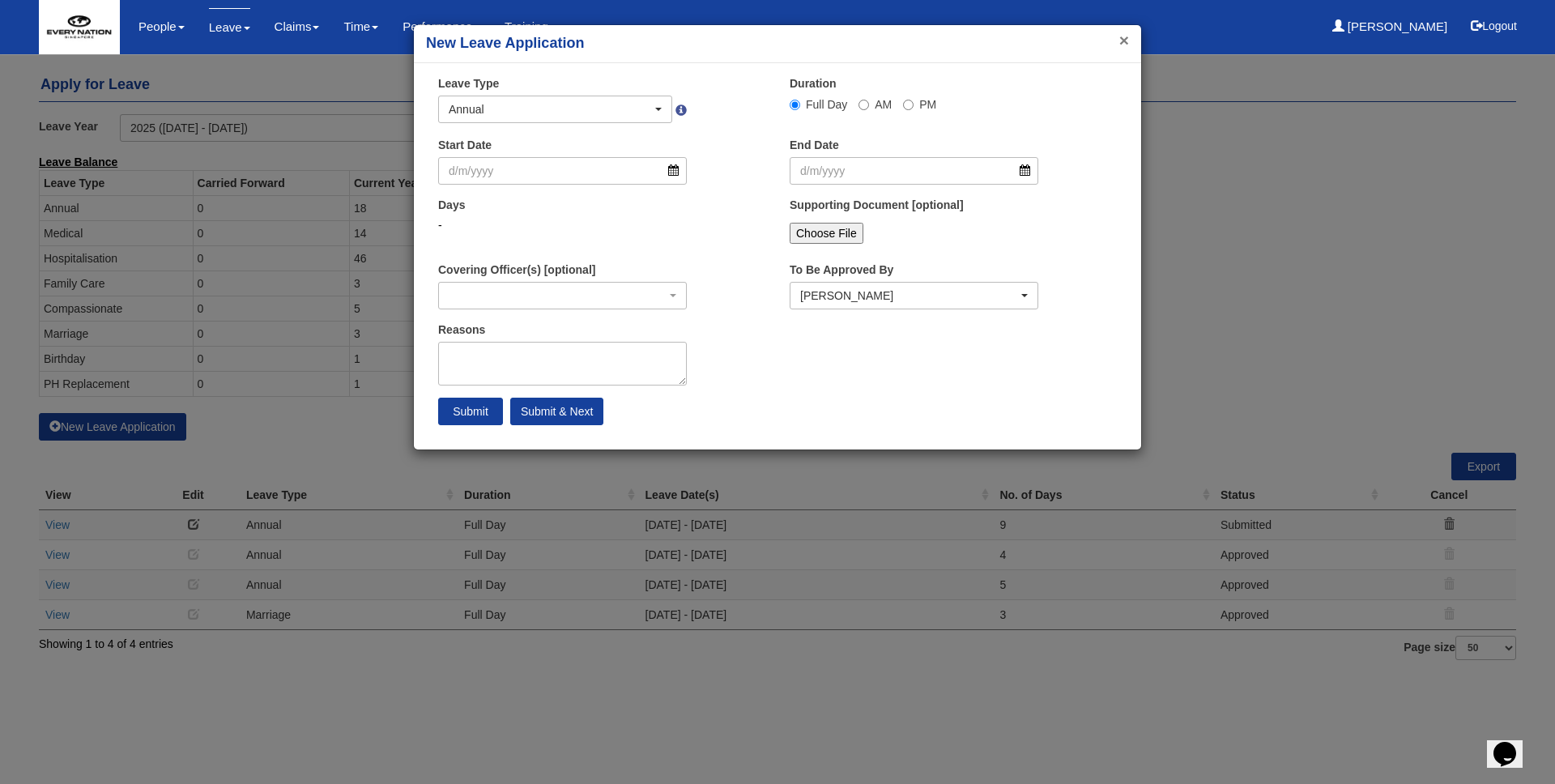
click at [1127, 37] on button "×" at bounding box center [1124, 40] width 10 height 17
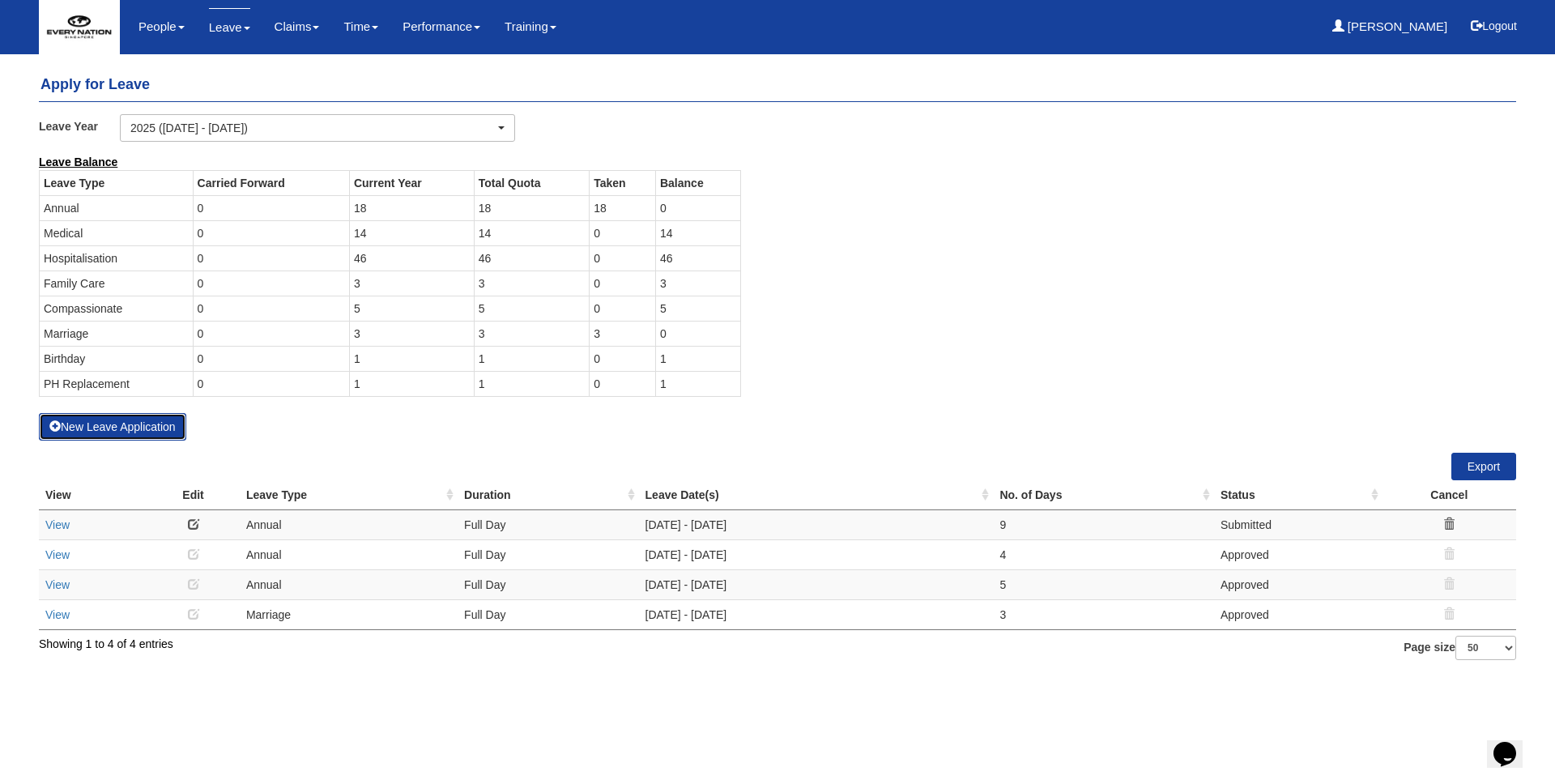
click at [109, 433] on button "New Leave Application" at bounding box center [112, 427] width 147 height 28
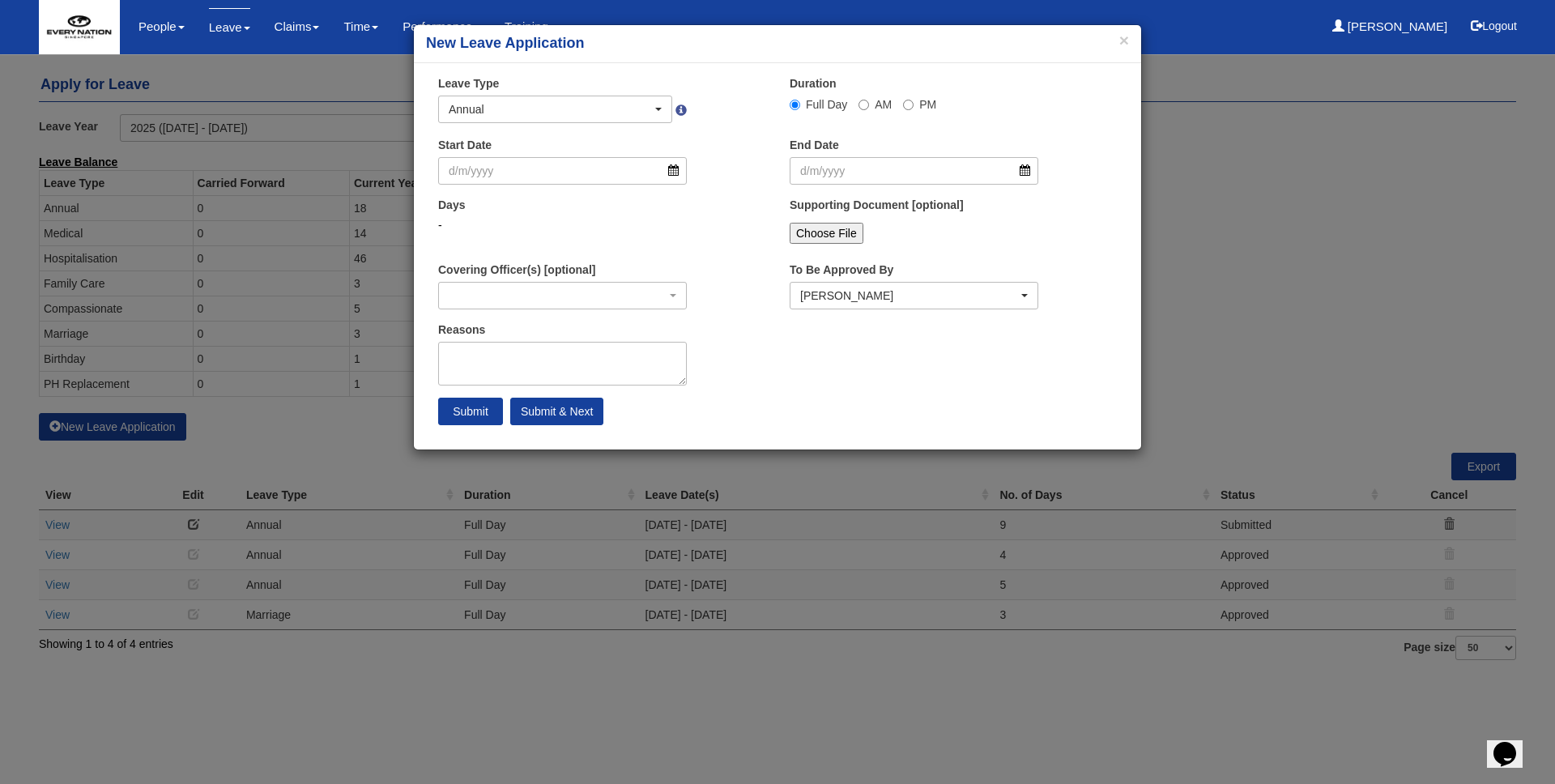
click at [312, 311] on div "× New Leave Application × Leave Type Annual Childcare Off-in-lieu Medical Hospi…" at bounding box center [778, 392] width 1555 height 784
click at [1119, 39] on button "×" at bounding box center [1124, 40] width 10 height 17
